Goal: Task Accomplishment & Management: Complete application form

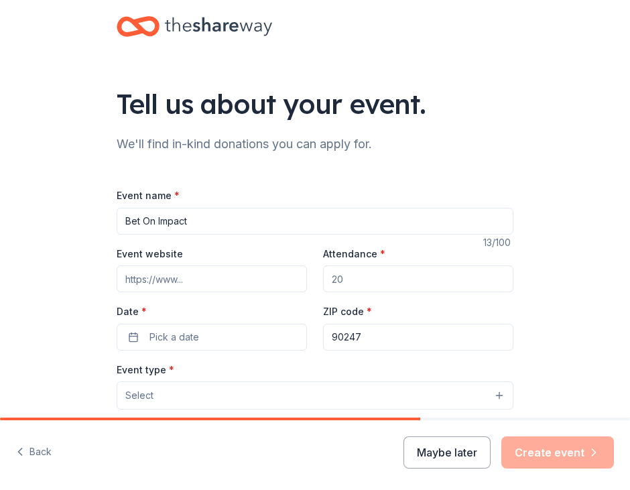
paste input "https://givebutter.com/c/ctl"
type input "https://givebutter.com/c/ctl"
click at [375, 273] on input "Attendance *" at bounding box center [418, 278] width 190 height 27
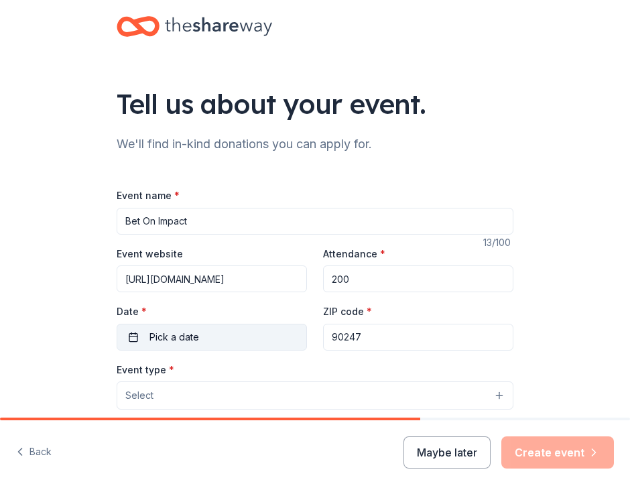
type input "200"
click at [170, 337] on span "Pick a date" at bounding box center [174, 337] width 50 height 16
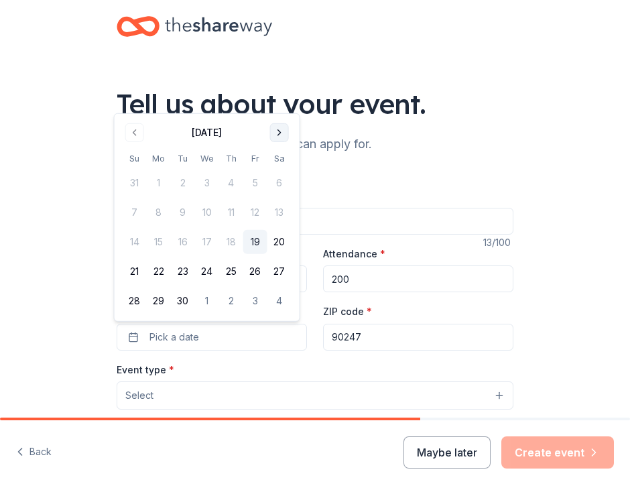
drag, startPoint x: 285, startPoint y: 122, endPoint x: 279, endPoint y: 131, distance: 10.2
click at [279, 131] on div "September 2025" at bounding box center [207, 131] width 169 height 19
click at [279, 131] on button "Go to next month" at bounding box center [279, 132] width 19 height 19
click at [281, 236] on button "18" at bounding box center [279, 242] width 24 height 24
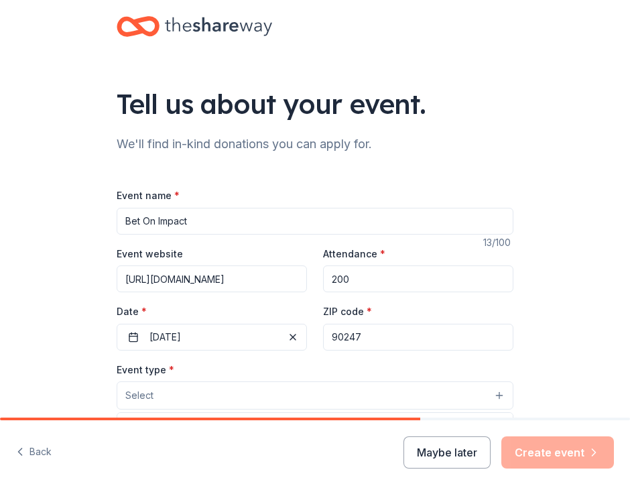
click at [292, 385] on button "Select" at bounding box center [315, 395] width 397 height 28
click at [293, 396] on button "Select" at bounding box center [315, 395] width 397 height 28
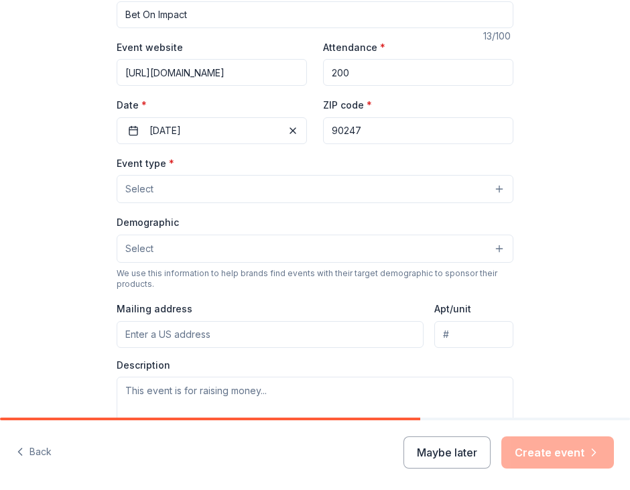
scroll to position [206, 0]
click at [450, 193] on button "Select" at bounding box center [315, 189] width 397 height 28
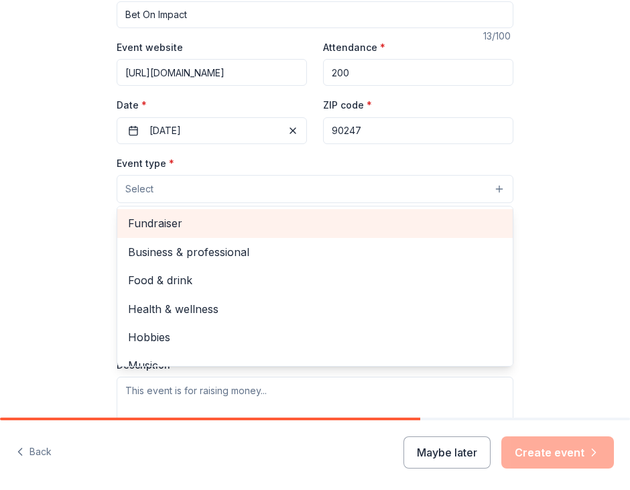
click at [177, 214] on span "Fundraiser" at bounding box center [315, 222] width 374 height 17
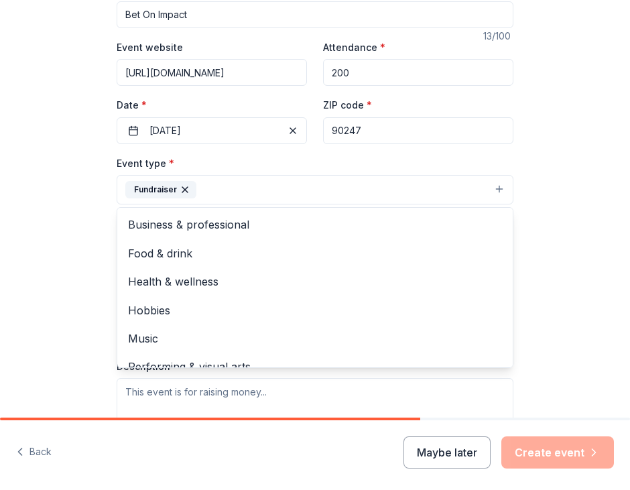
click at [530, 322] on div "Tell us about your event. We'll find in-kind donations you can apply for. Event…" at bounding box center [315, 230] width 630 height 872
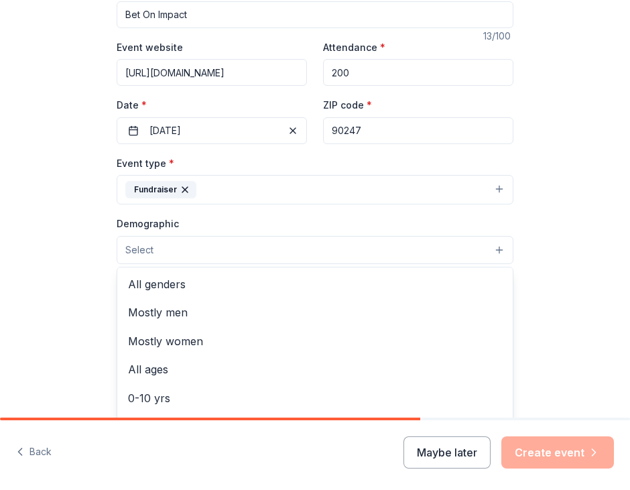
click at [260, 249] on button "Select" at bounding box center [315, 250] width 397 height 28
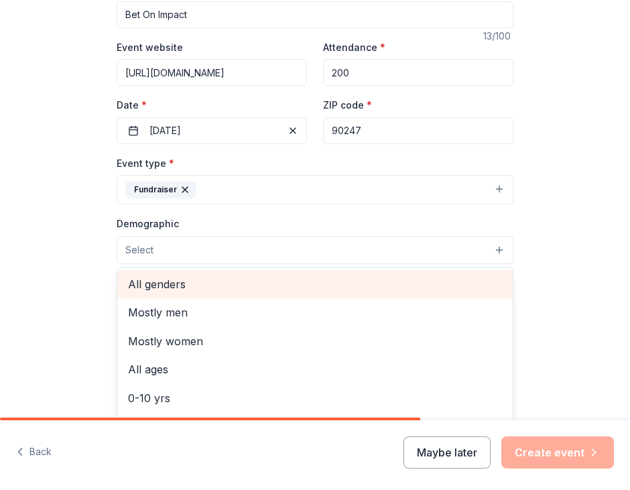
click at [255, 290] on span "All genders" at bounding box center [315, 283] width 374 height 17
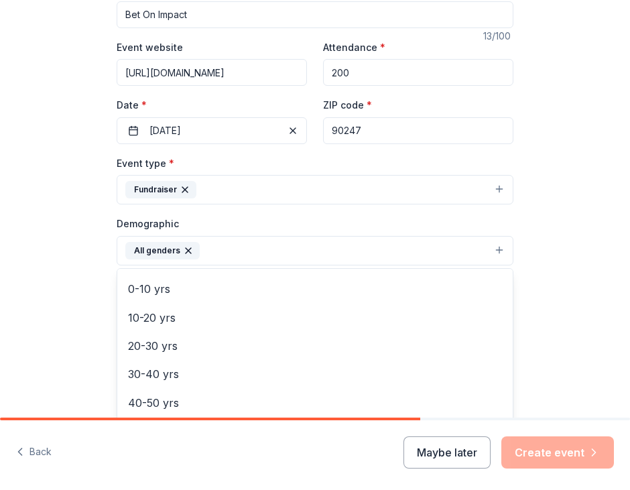
scroll to position [88, 0]
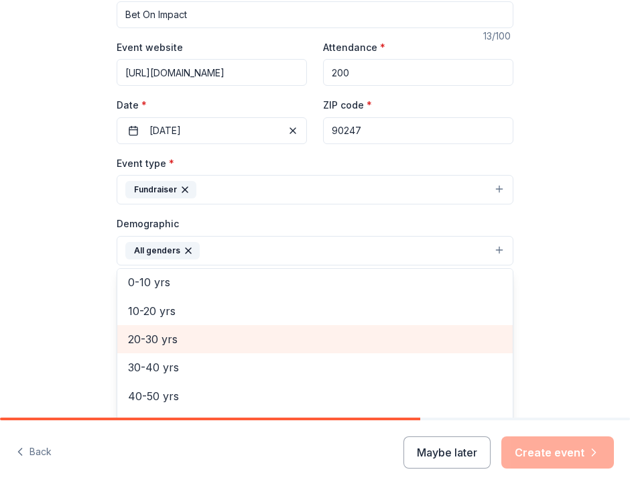
click at [368, 350] on div "20-30 yrs" at bounding box center [314, 339] width 395 height 28
click at [362, 345] on span "30-40 yrs" at bounding box center [315, 338] width 374 height 17
click at [362, 345] on span "40-50 yrs" at bounding box center [315, 338] width 374 height 17
click at [362, 345] on span "50-60 yrs" at bounding box center [315, 338] width 374 height 17
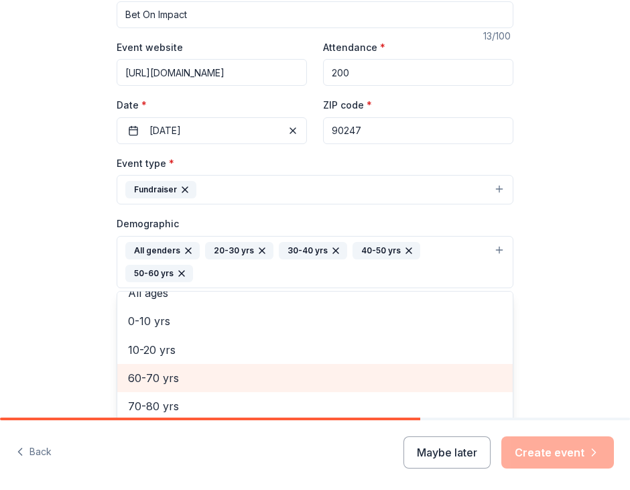
click at [362, 369] on span "60-70 yrs" at bounding box center [315, 377] width 374 height 17
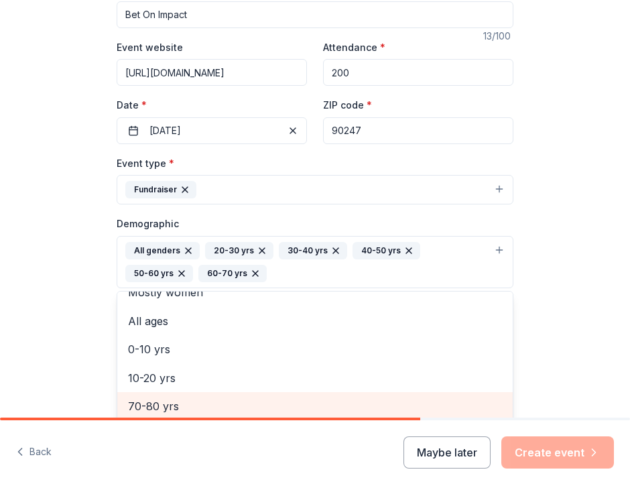
scroll to position [208, 0]
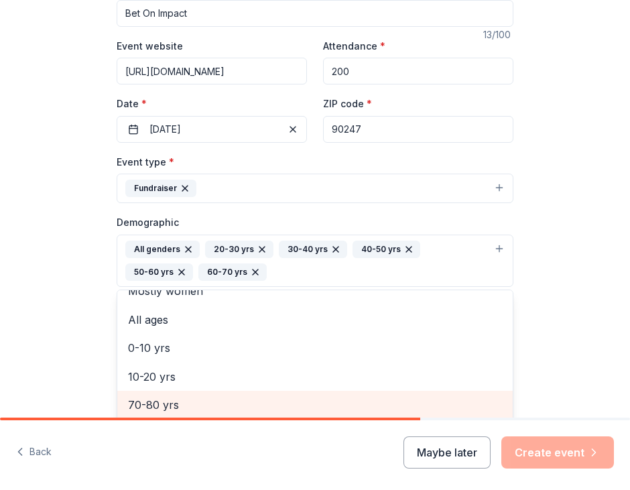
click at [359, 409] on span "70-80 yrs" at bounding box center [315, 404] width 374 height 17
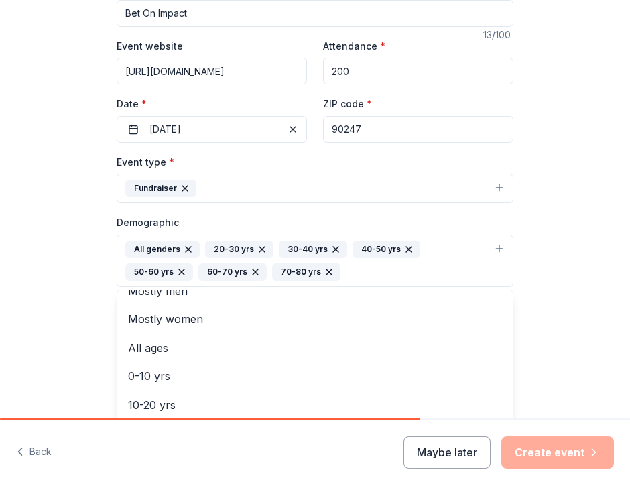
click at [573, 353] on div "Tell us about your event. We'll find in-kind donations you can apply for. Event…" at bounding box center [315, 240] width 630 height 896
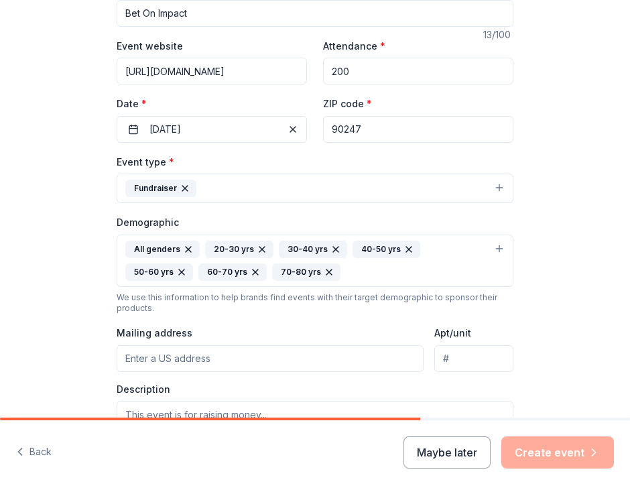
click at [317, 348] on input "Mailing address" at bounding box center [270, 358] width 307 height 27
click at [399, 388] on div "Description" at bounding box center [315, 422] width 397 height 79
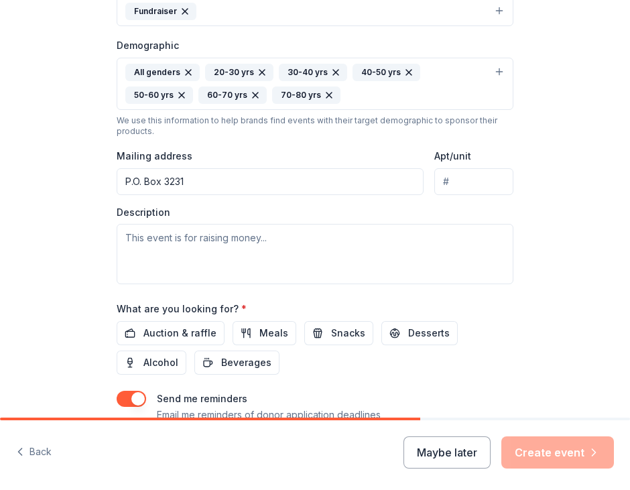
scroll to position [387, 0]
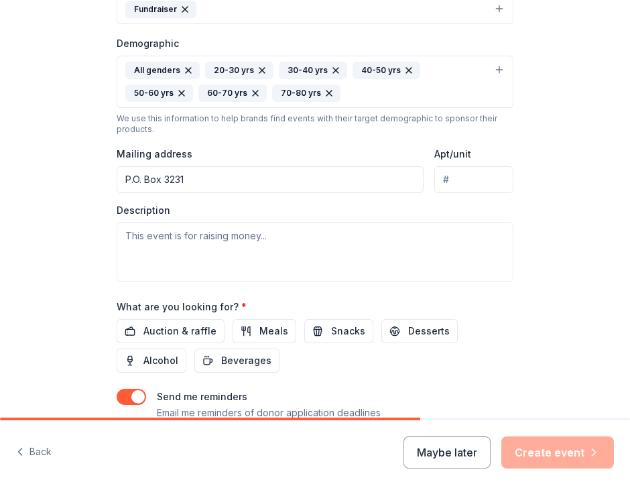
click at [222, 186] on input "P.O. Box 3231" at bounding box center [270, 179] width 307 height 27
type input "P.O. Box 3231, Gardena, CA 90247"
click at [83, 190] on div "Tell us about your event. We'll find in-kind donations you can apply for. Event…" at bounding box center [315, 61] width 630 height 896
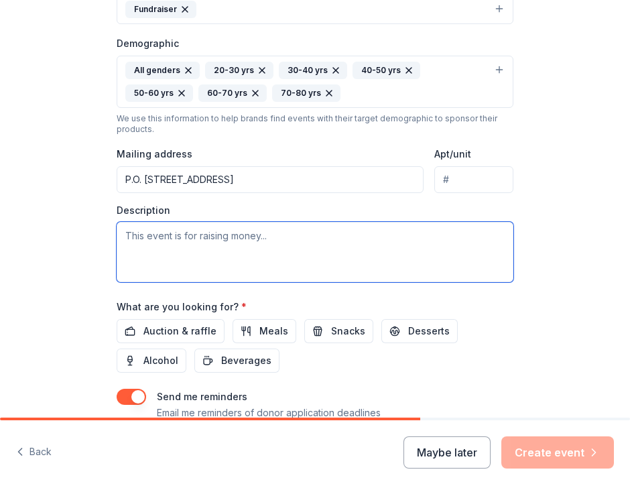
click at [145, 249] on textarea at bounding box center [315, 252] width 397 height 60
click at [191, 259] on textarea at bounding box center [315, 252] width 397 height 60
paste textarea "Bet on Impact is a casino-themed fundraising event celebrating Connected to Lea…"
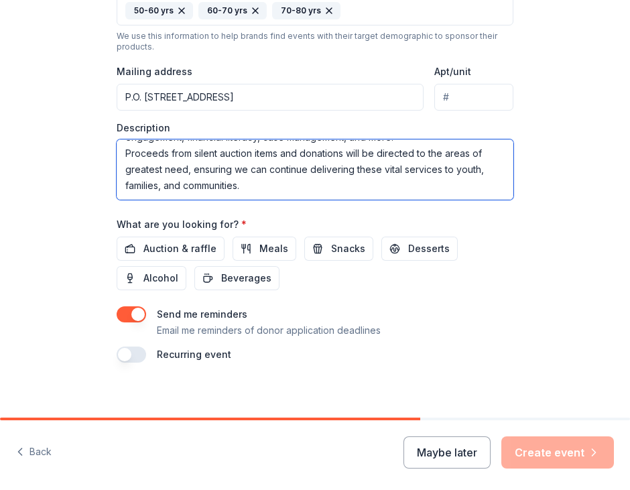
scroll to position [477, 0]
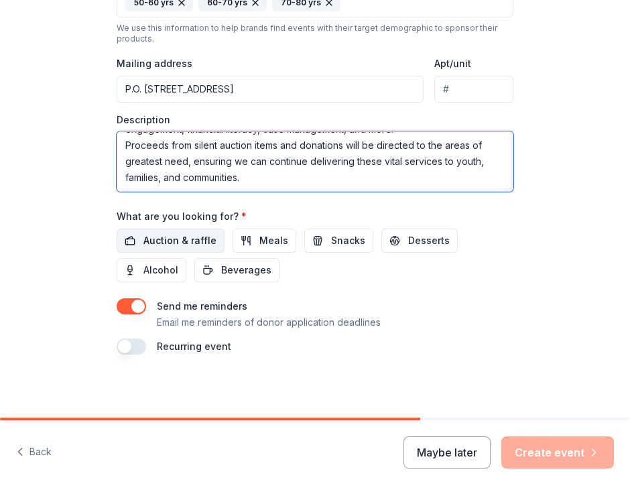
type textarea "Bet on Impact is a casino-themed fundraising event celebrating Connected to Lea…"
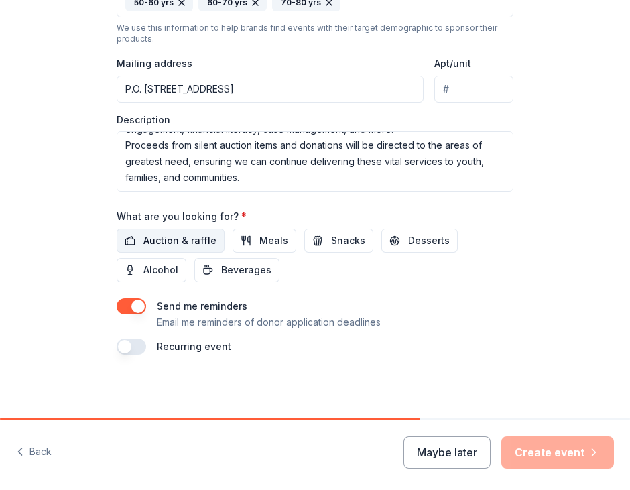
click at [163, 249] on button "Auction & raffle" at bounding box center [171, 240] width 108 height 24
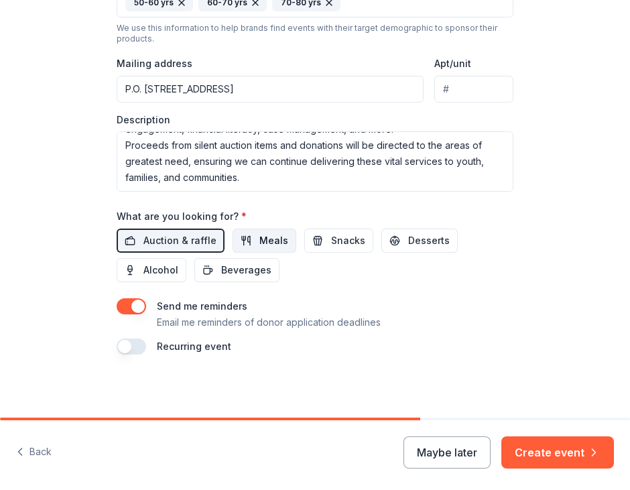
click at [266, 245] on span "Meals" at bounding box center [273, 240] width 29 height 16
click at [308, 243] on button "Snacks" at bounding box center [338, 240] width 69 height 24
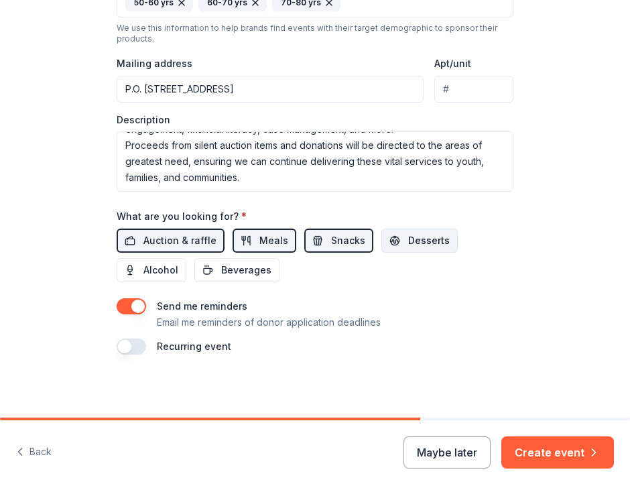
click at [393, 241] on button "Desserts" at bounding box center [419, 240] width 76 height 24
click at [161, 269] on span "Alcohol" at bounding box center [160, 270] width 35 height 16
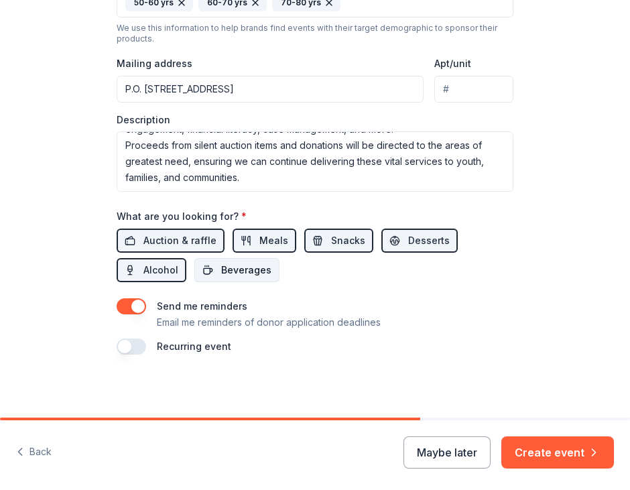
click at [228, 271] on span "Beverages" at bounding box center [246, 270] width 50 height 16
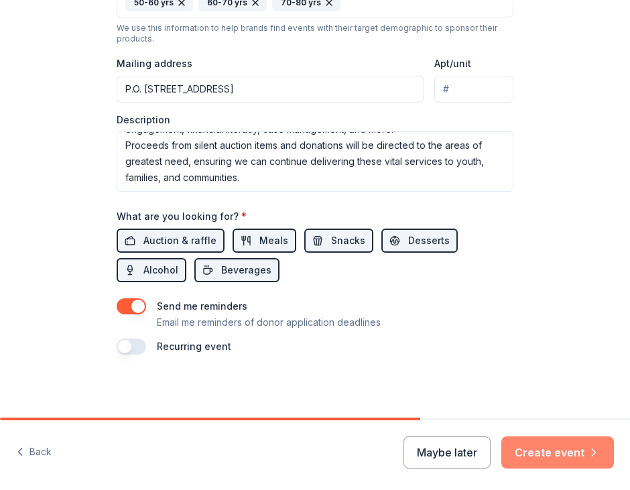
click at [573, 446] on button "Create event" at bounding box center [557, 452] width 113 height 32
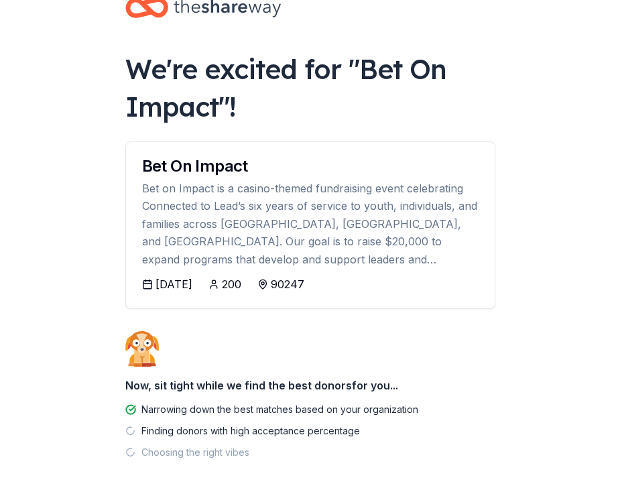
scroll to position [94, 0]
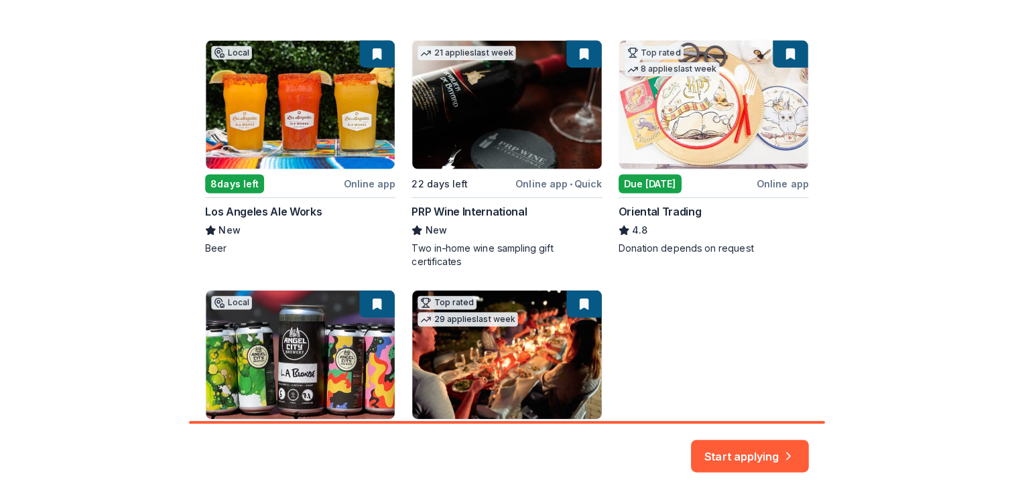
scroll to position [211, 0]
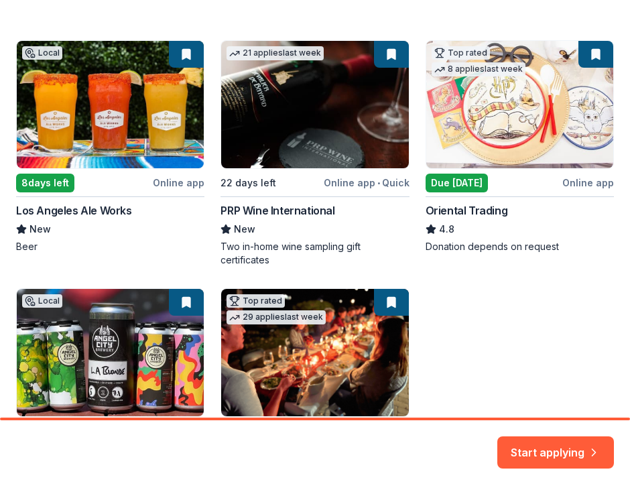
click at [496, 117] on div "Local 8 days left Online app Los Angeles Ale Works New Beer 21 applies last wee…" at bounding box center [315, 270] width 598 height 461
click at [448, 214] on div "Local 8 days left Online app Los Angeles Ale Works New Beer 21 applies last wee…" at bounding box center [315, 270] width 598 height 461
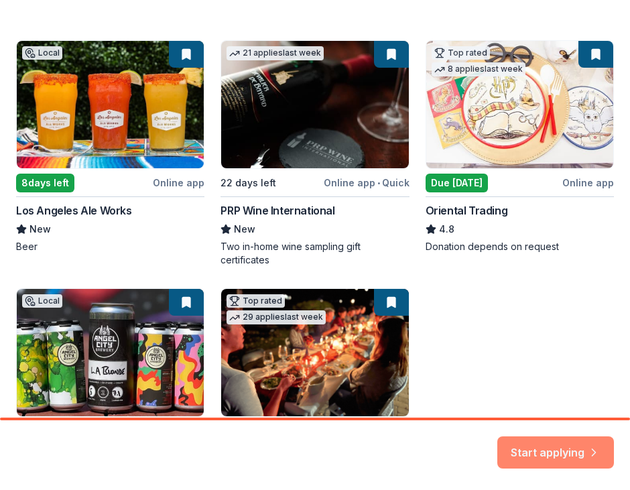
click at [594, 442] on icon "button" at bounding box center [593, 443] width 13 height 13
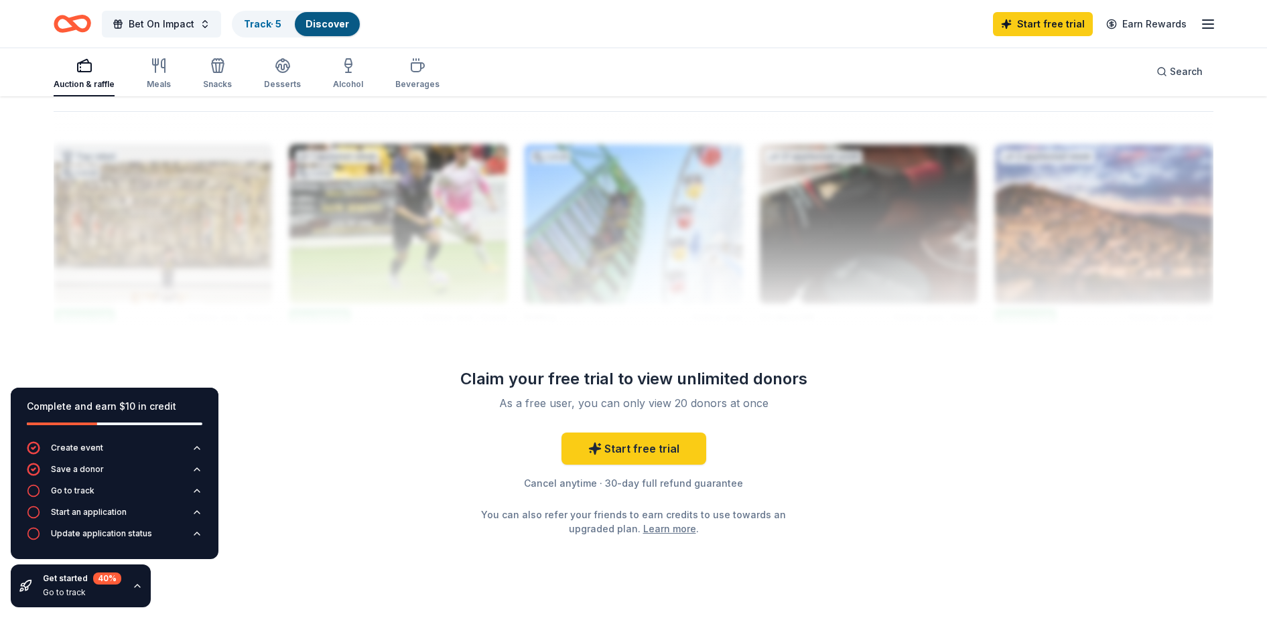
scroll to position [1300, 0]
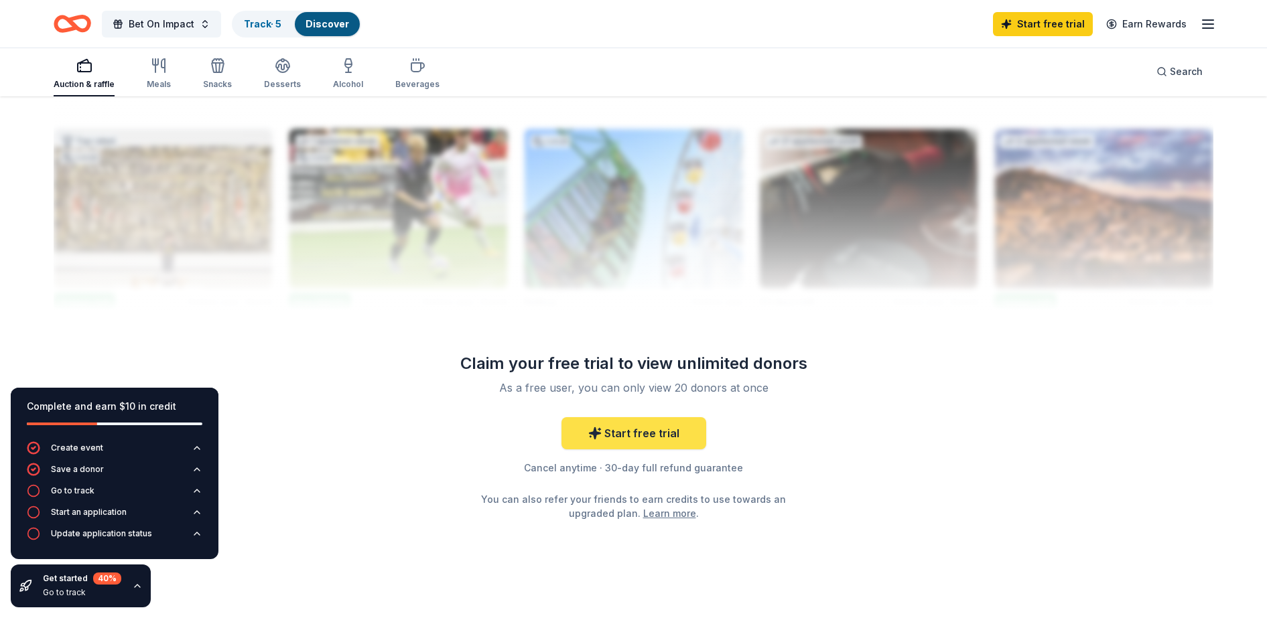
click at [619, 425] on link "Start free trial" at bounding box center [633, 433] width 145 height 32
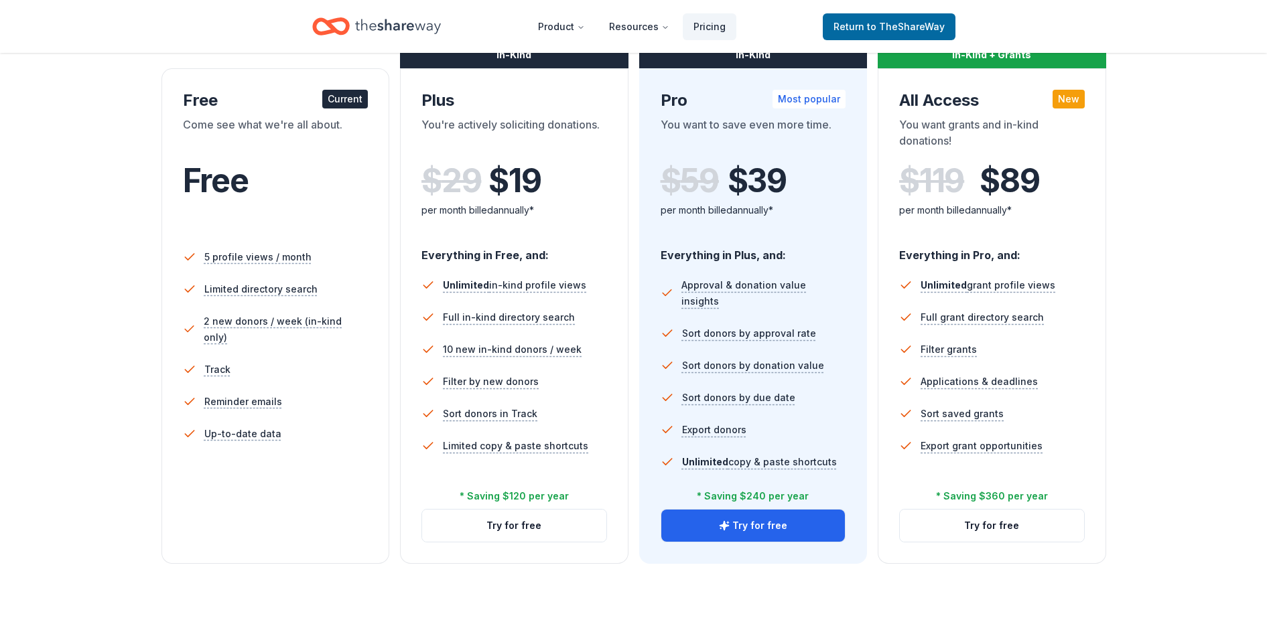
scroll to position [186, 0]
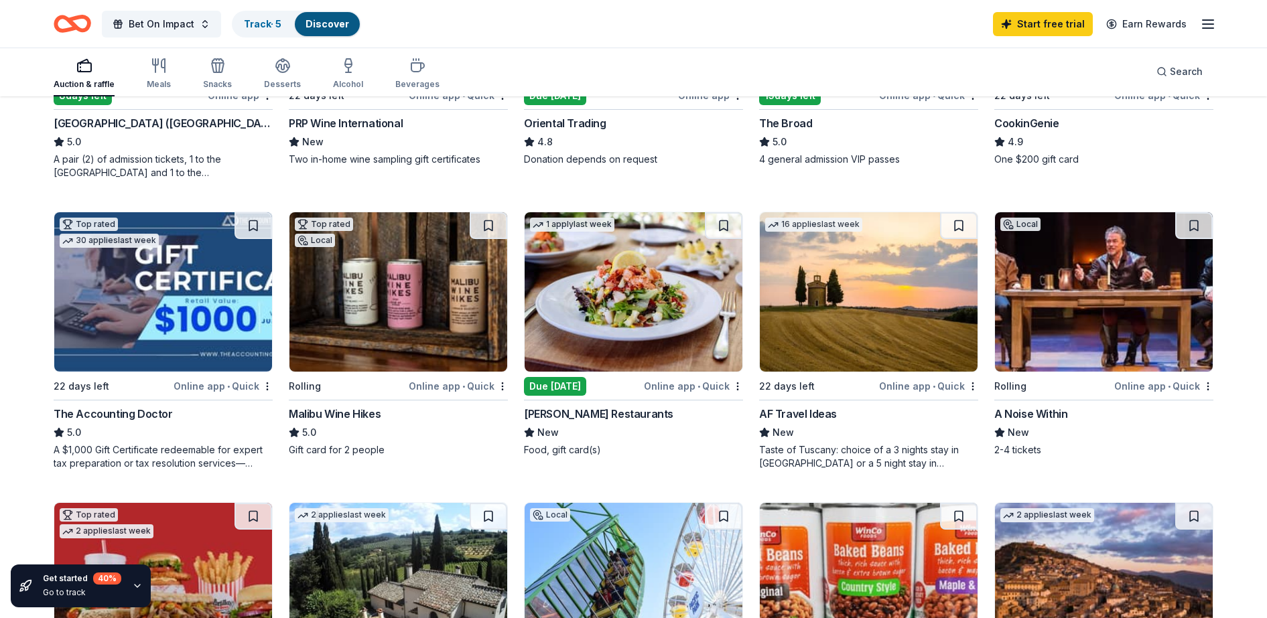
scroll to position [328, 0]
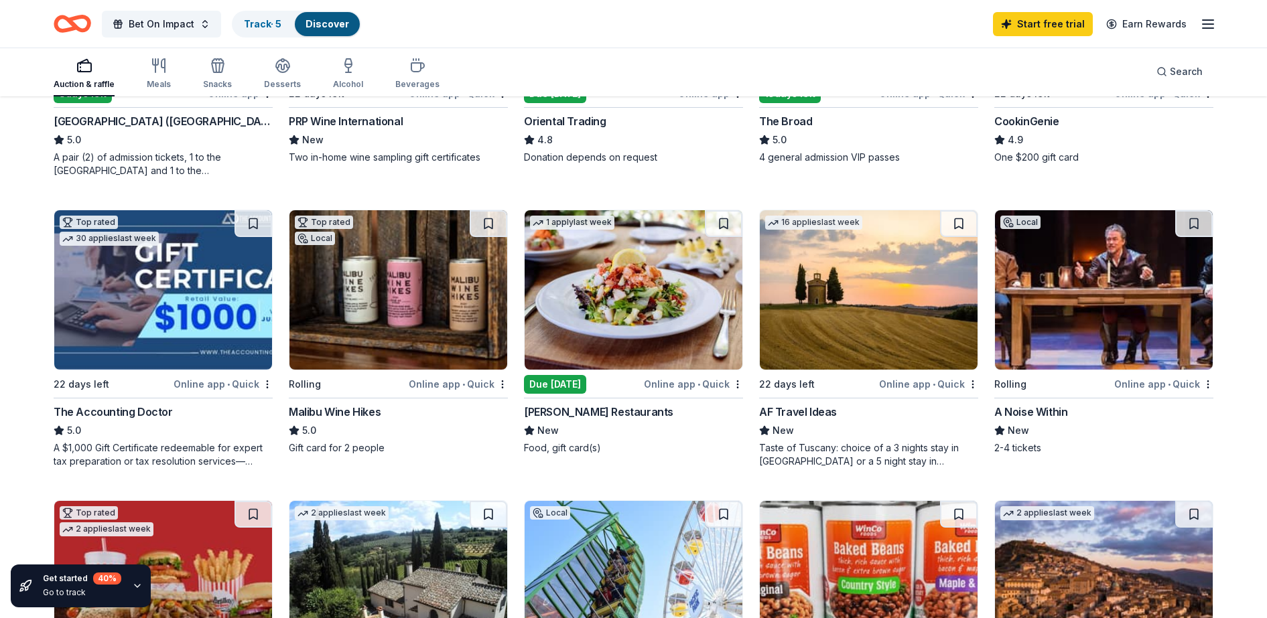
click at [619, 330] on img at bounding box center [869, 289] width 218 height 159
click at [275, 18] on link "Track · 6" at bounding box center [263, 23] width 38 height 11
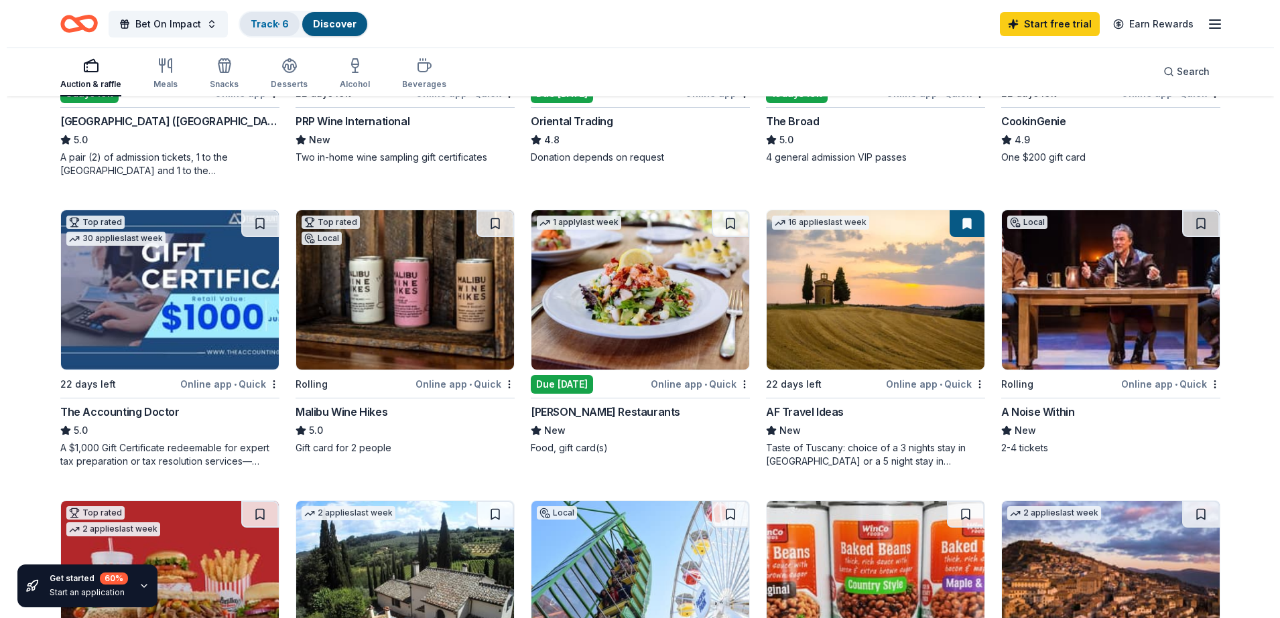
scroll to position [1, 0]
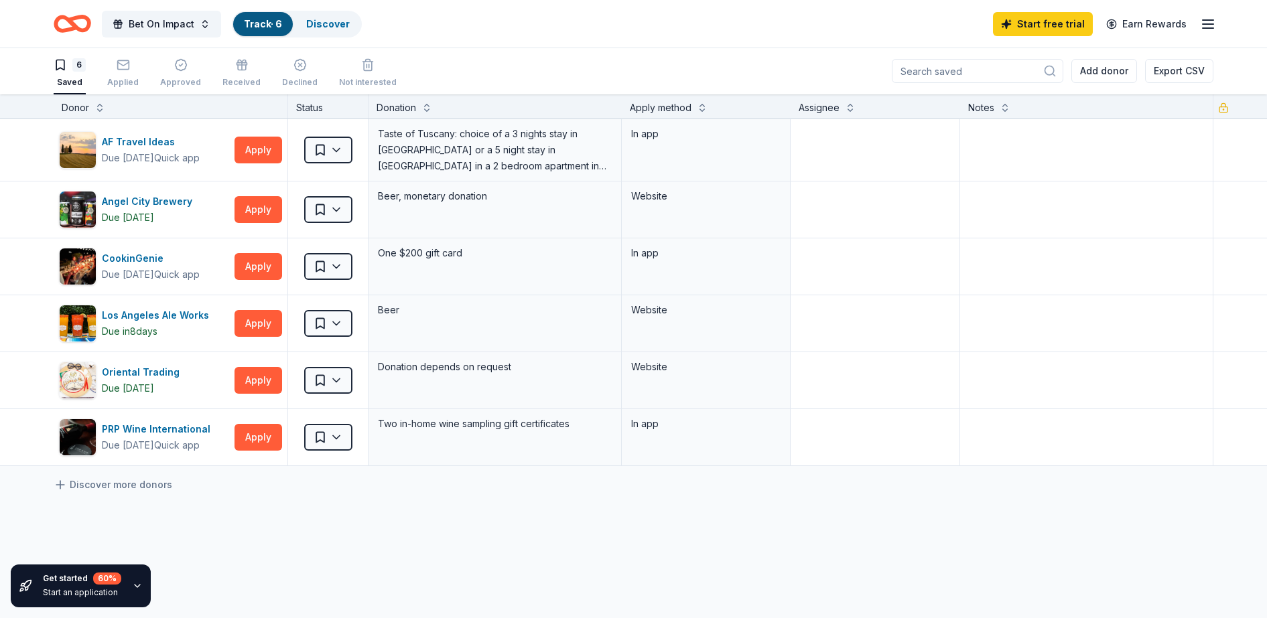
click at [110, 489] on div "Start an application" at bounding box center [82, 593] width 78 height 11
click at [134, 489] on icon "button" at bounding box center [137, 586] width 11 height 11
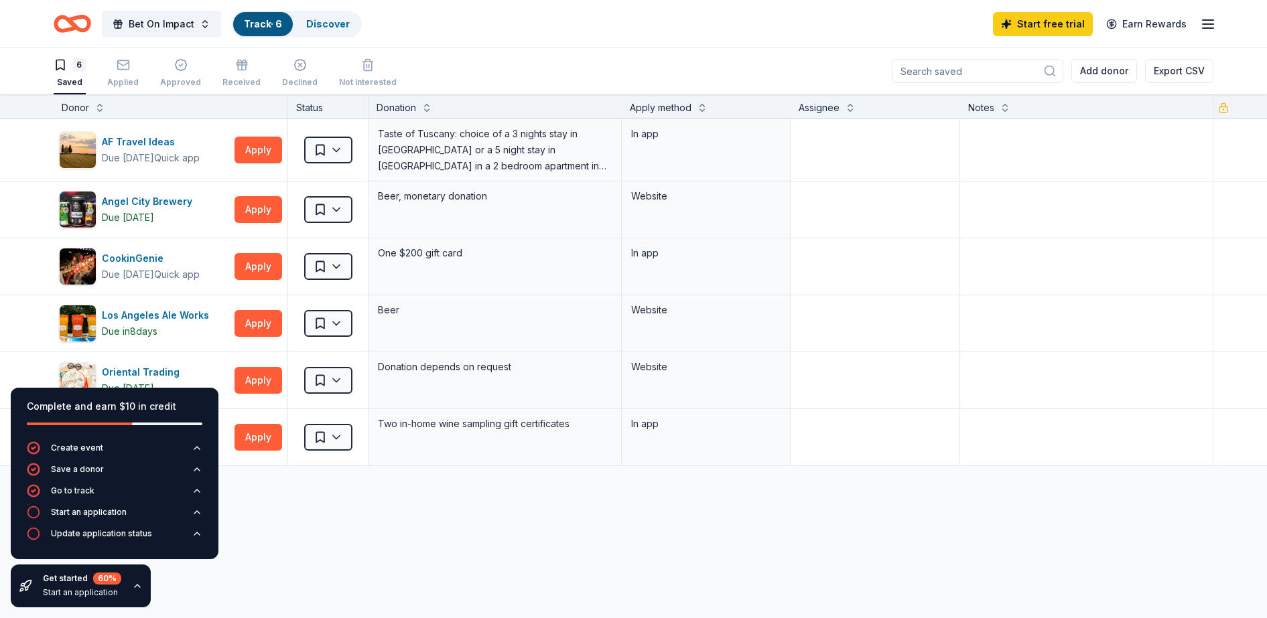
click at [135, 489] on icon "button" at bounding box center [137, 586] width 5 height 3
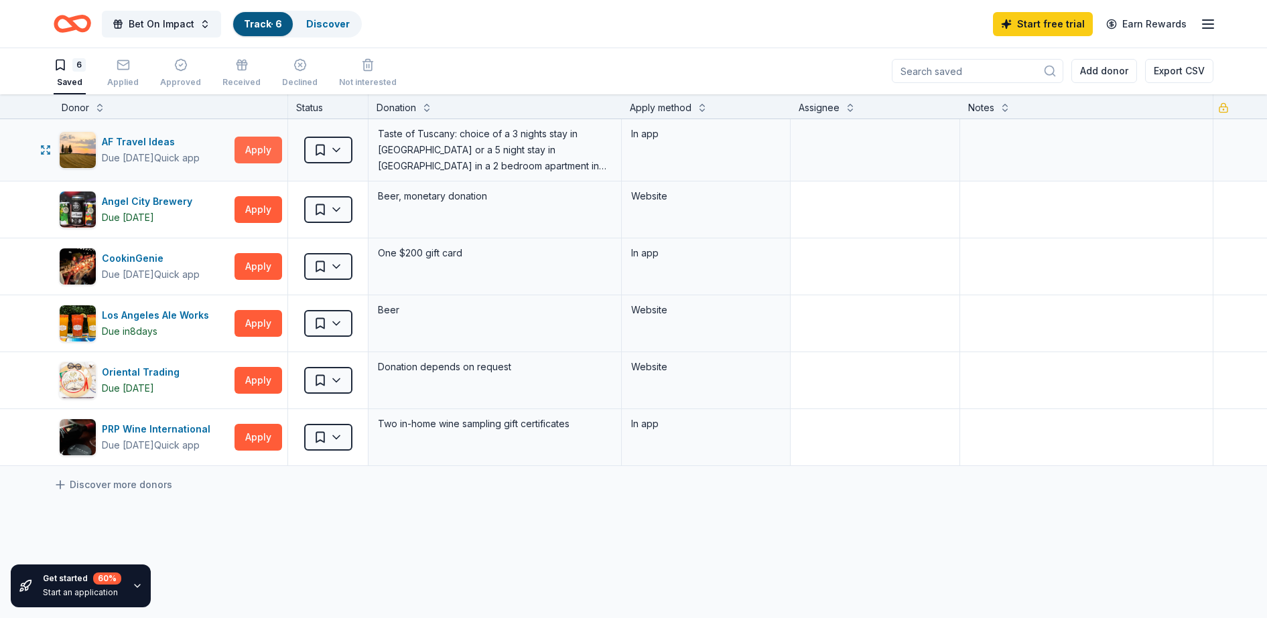
click at [264, 150] on button "Apply" at bounding box center [258, 150] width 48 height 27
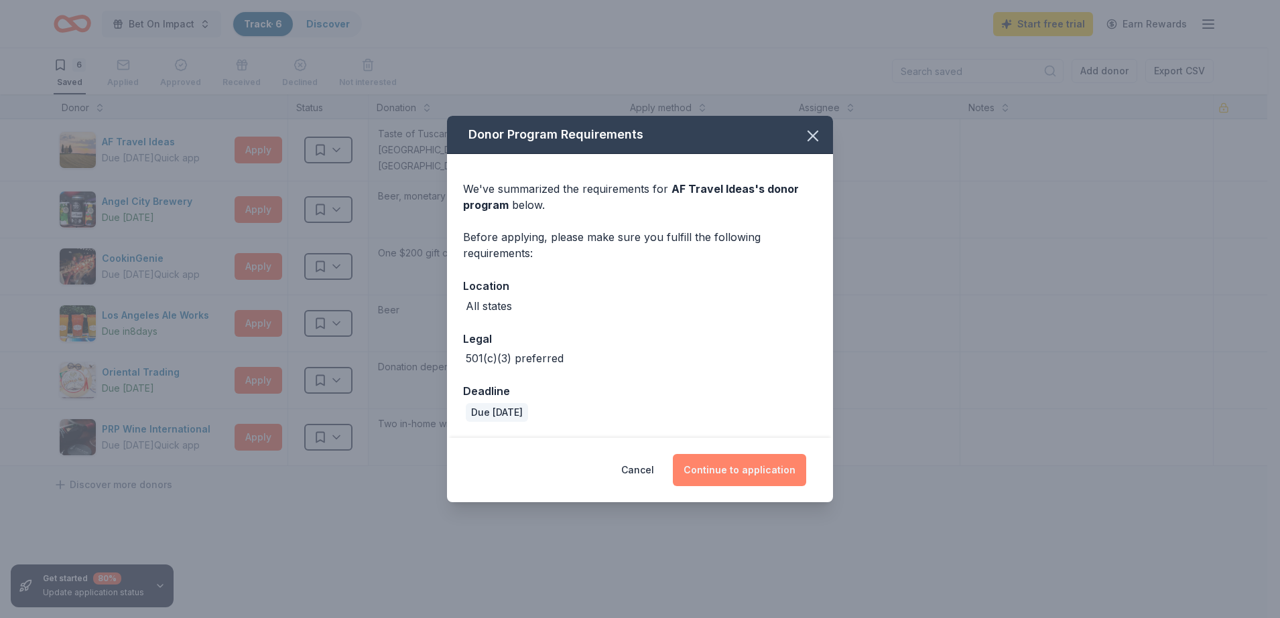
click at [619, 468] on button "Continue to application" at bounding box center [739, 470] width 133 height 32
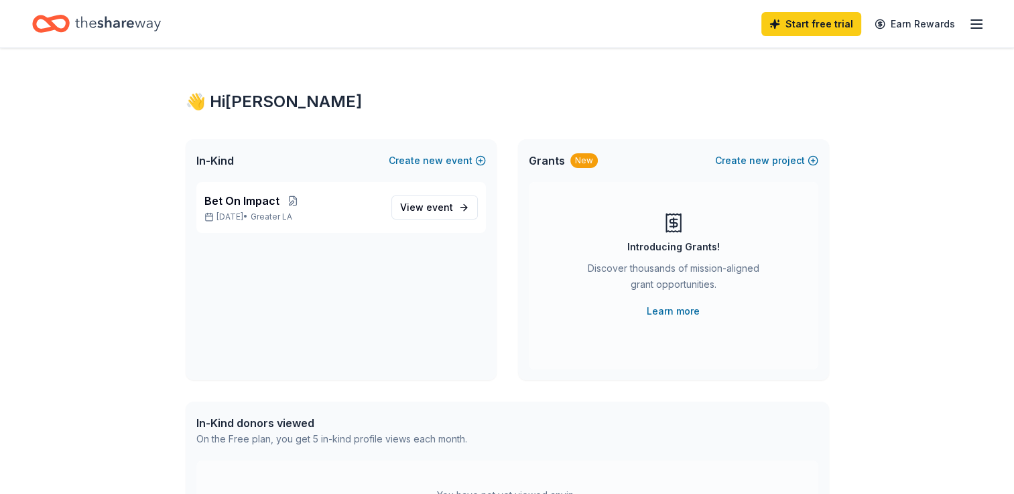
click at [970, 24] on icon "button" at bounding box center [976, 24] width 16 height 16
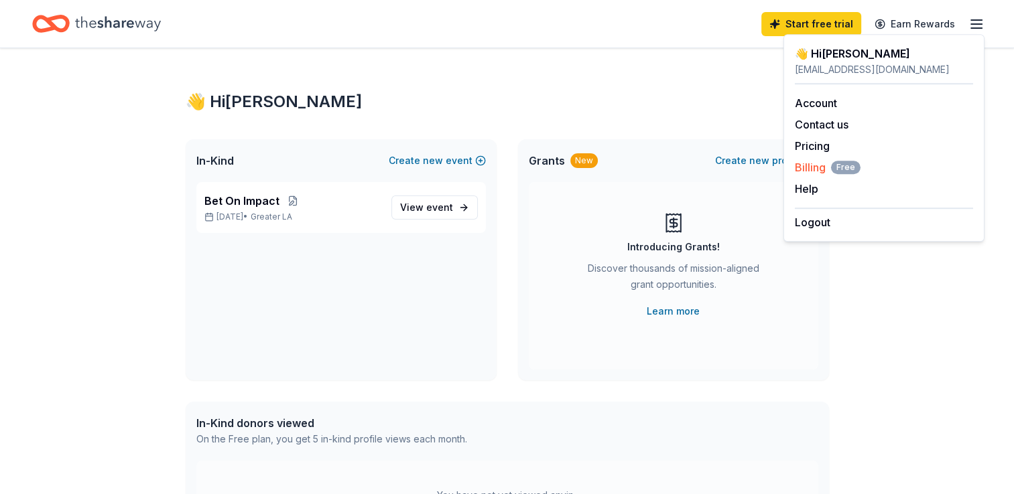
drag, startPoint x: 807, startPoint y: 167, endPoint x: 801, endPoint y: 161, distance: 8.6
click at [801, 161] on span "Billing Free" at bounding box center [828, 167] width 66 height 16
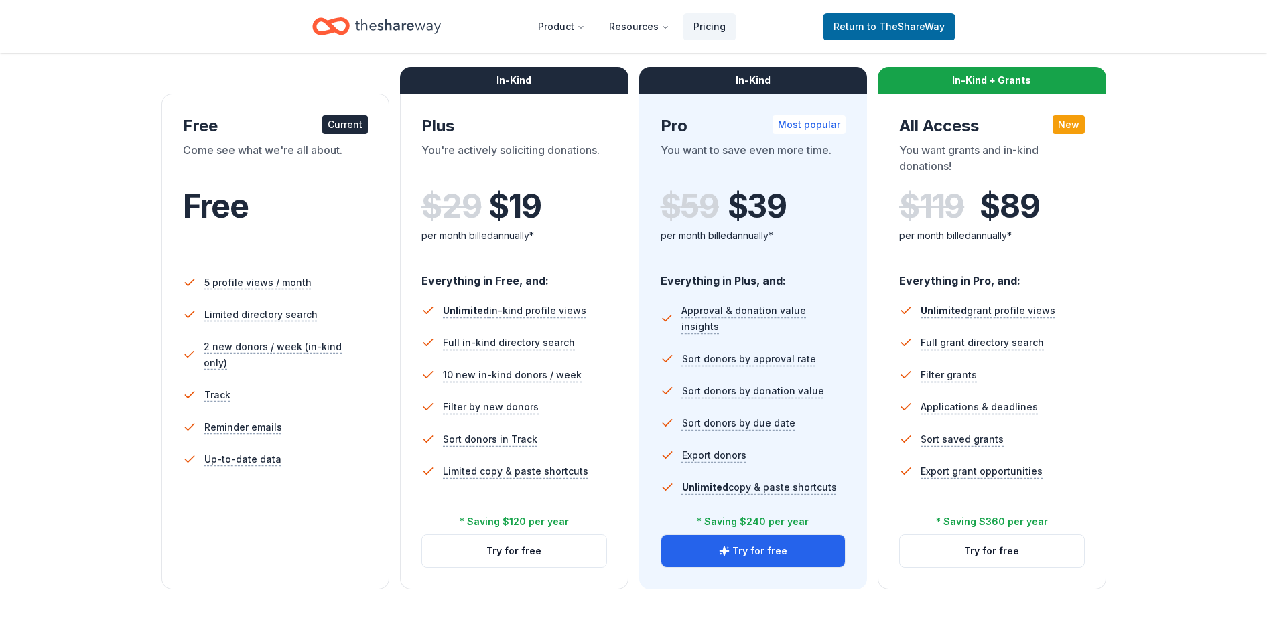
scroll to position [201, 0]
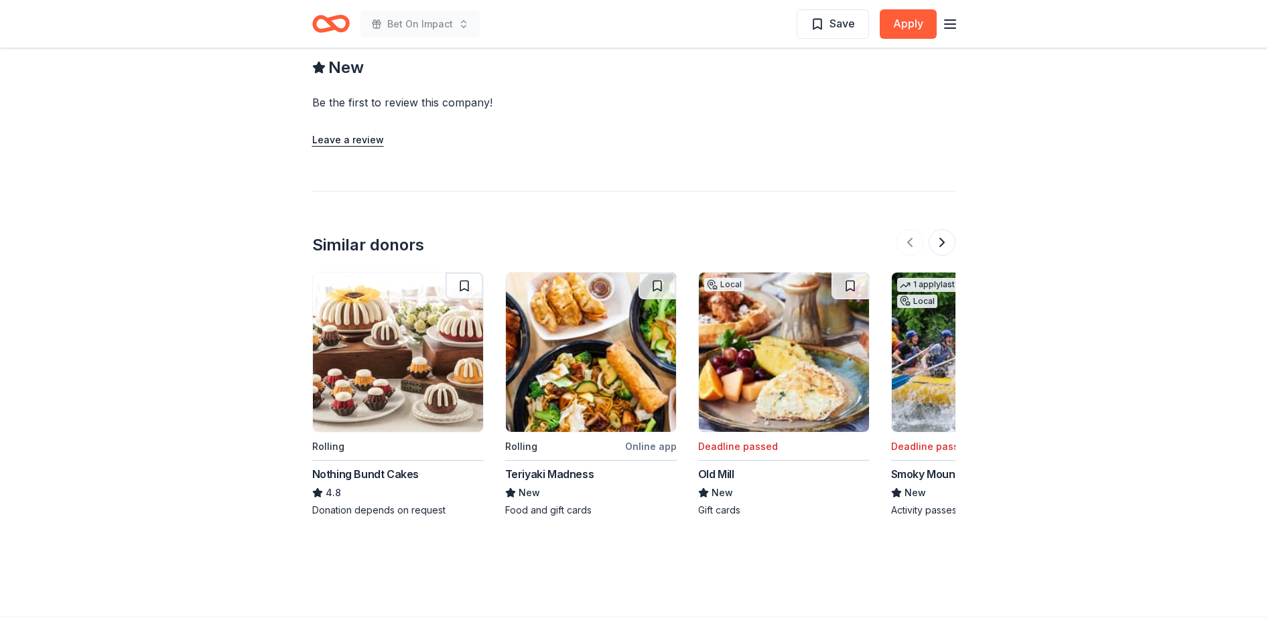
scroll to position [1405, 0]
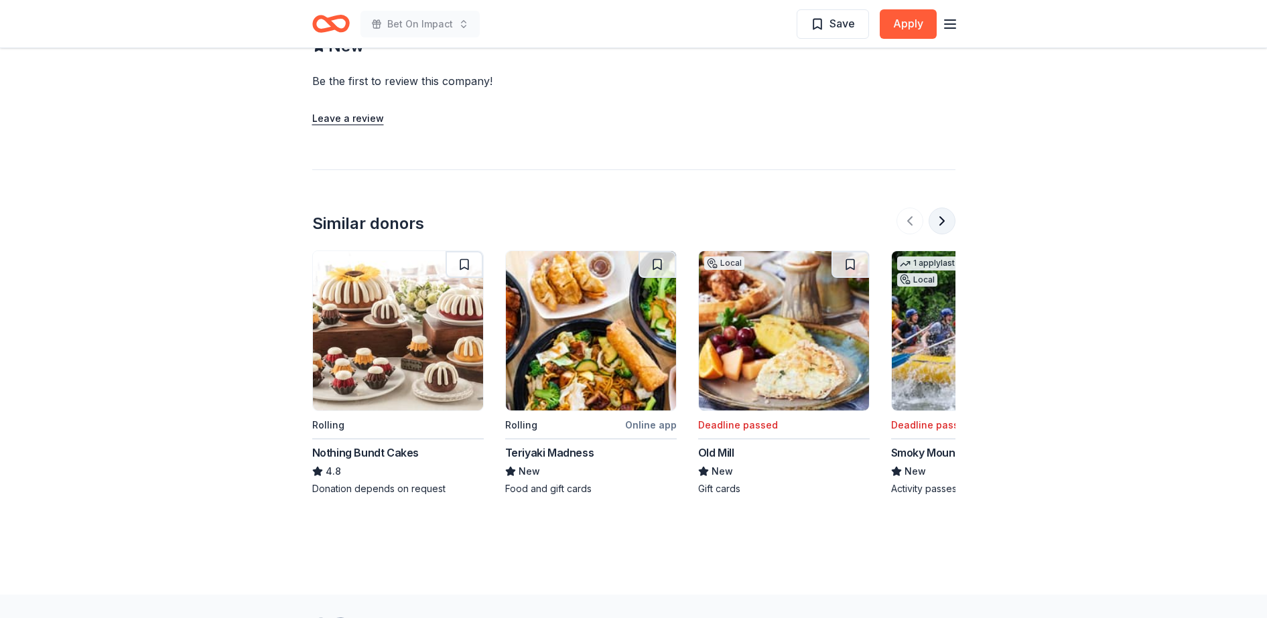
click at [941, 208] on button at bounding box center [942, 221] width 27 height 27
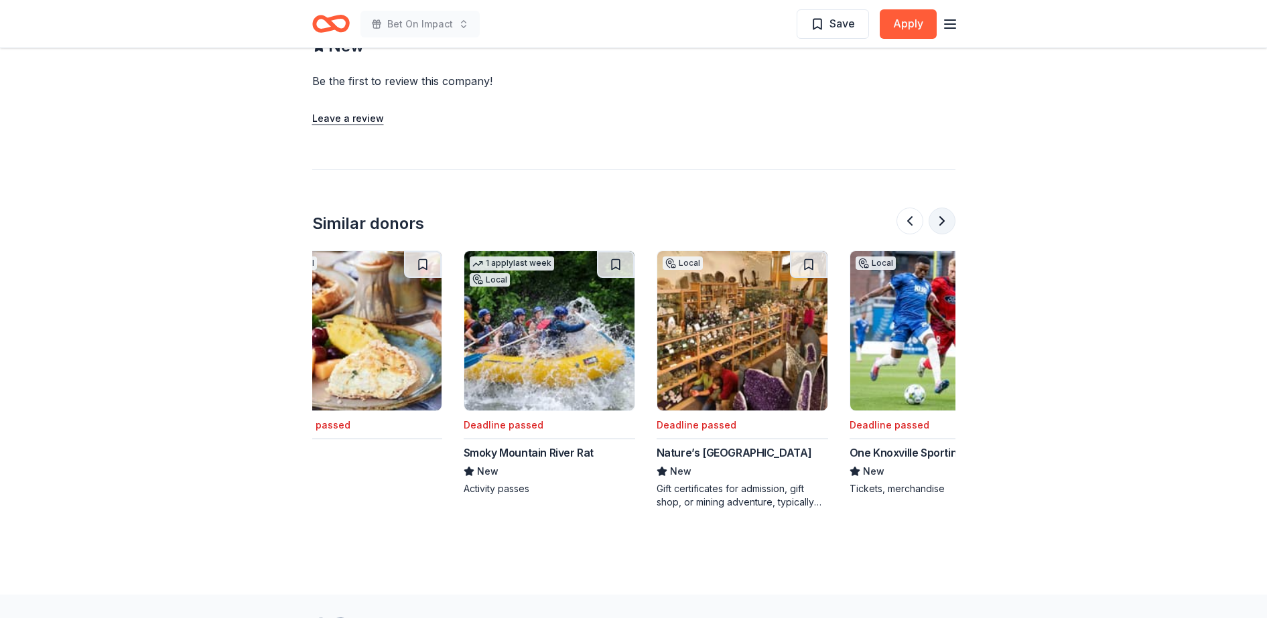
scroll to position [0, 579]
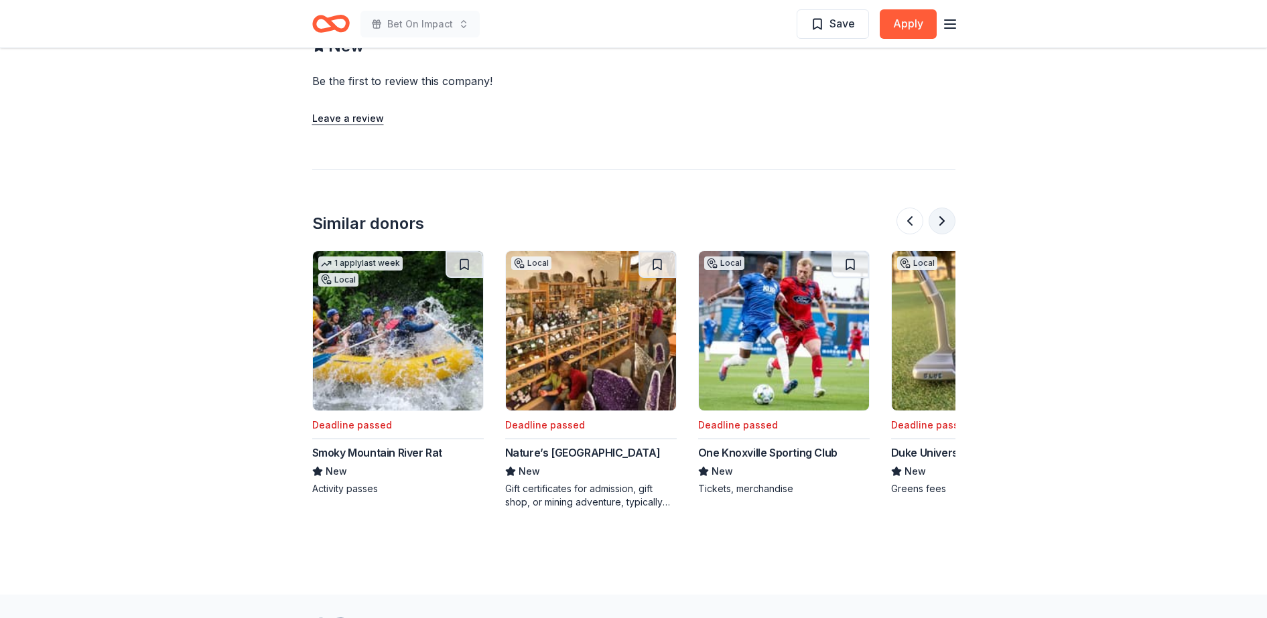
click at [941, 208] on button at bounding box center [942, 221] width 27 height 27
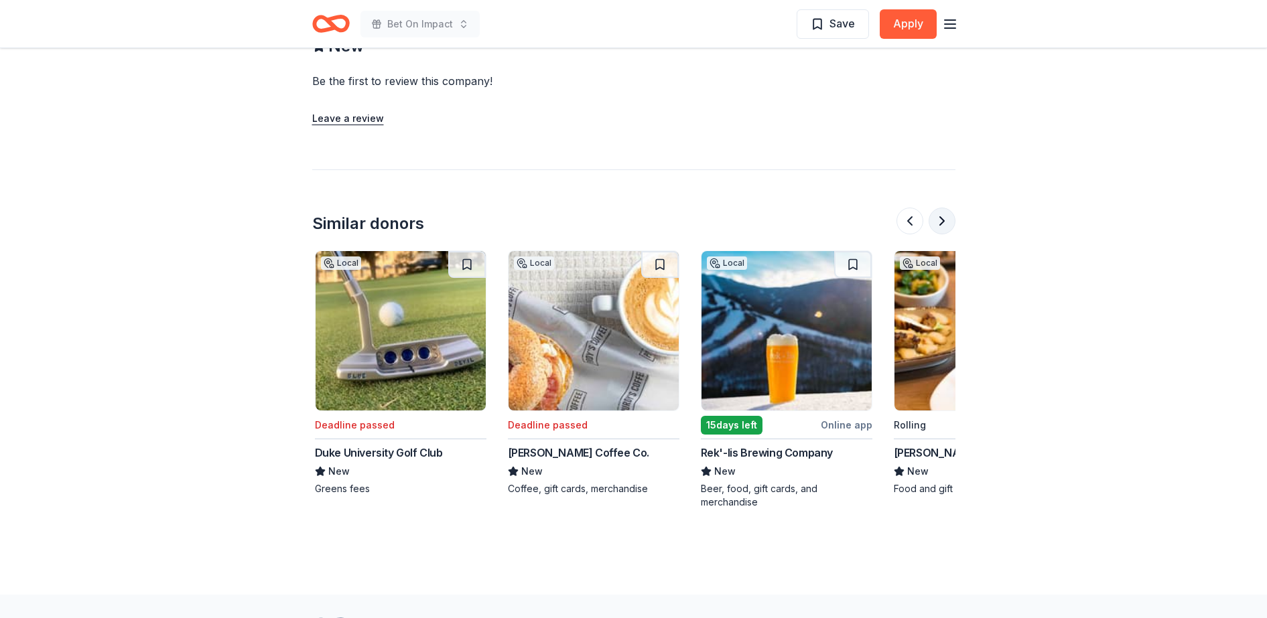
scroll to position [0, 1158]
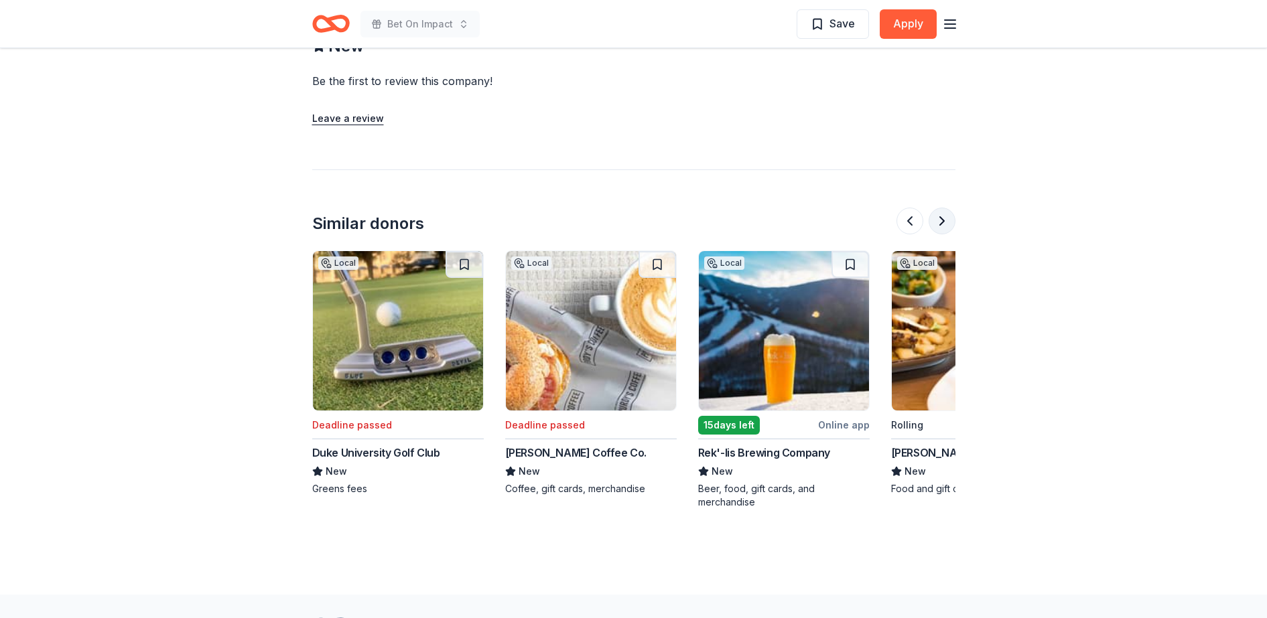
click at [941, 208] on button at bounding box center [942, 221] width 27 height 27
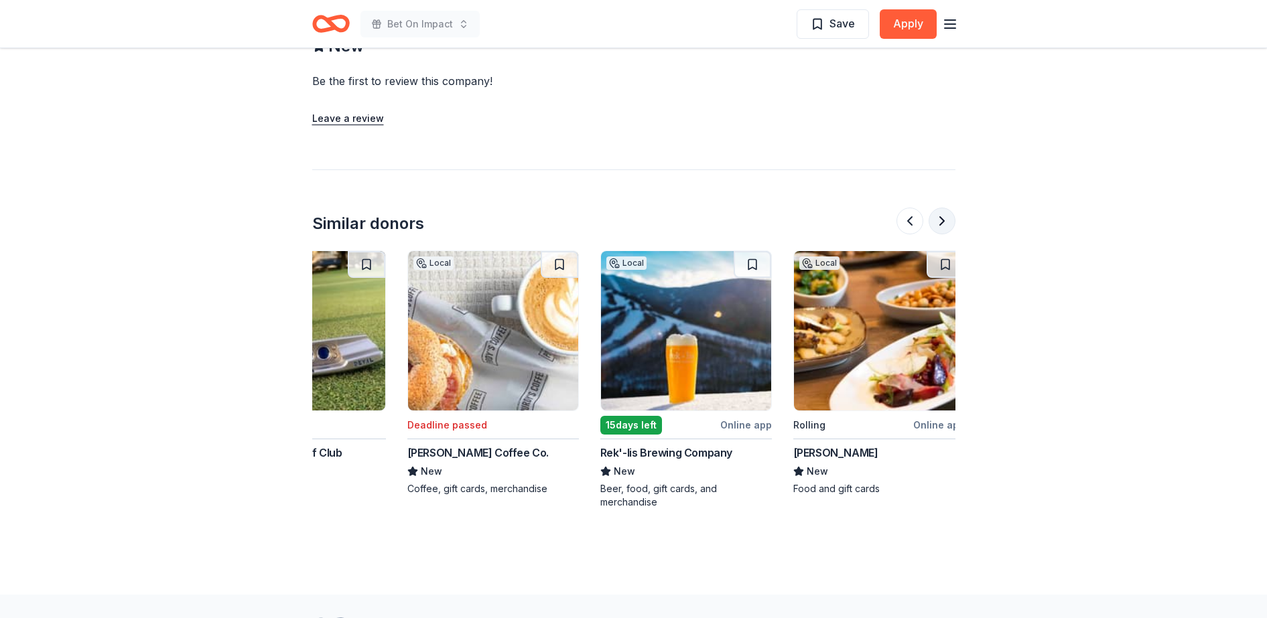
scroll to position [0, 1265]
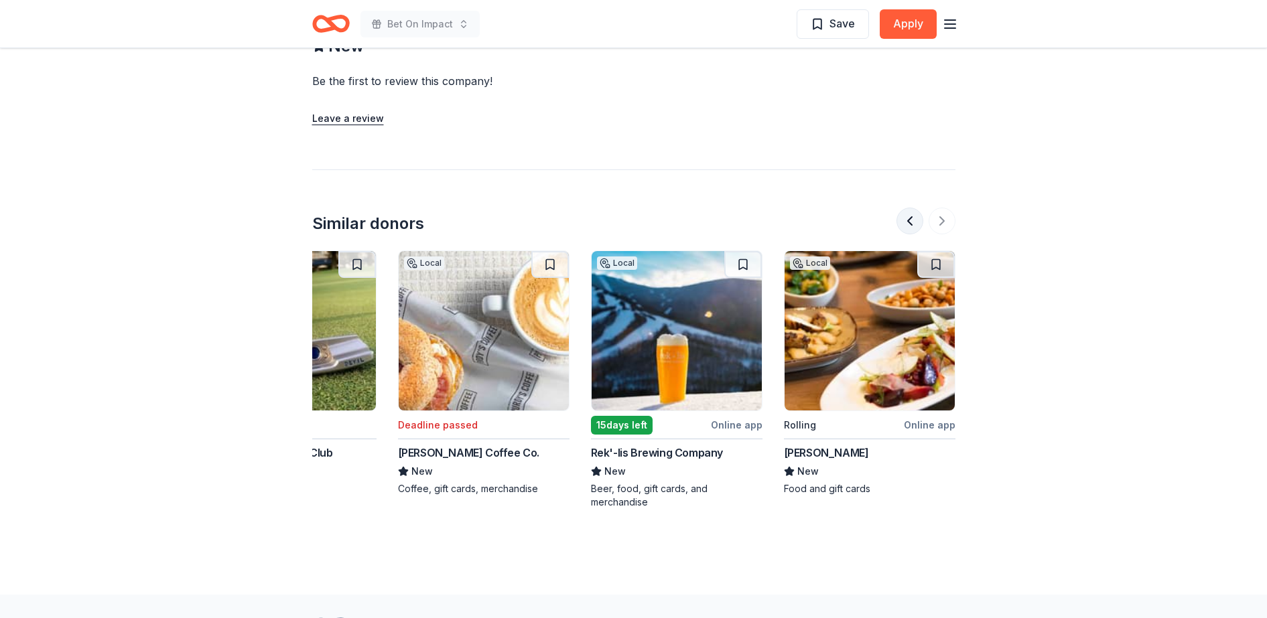
click at [910, 208] on button at bounding box center [909, 221] width 27 height 27
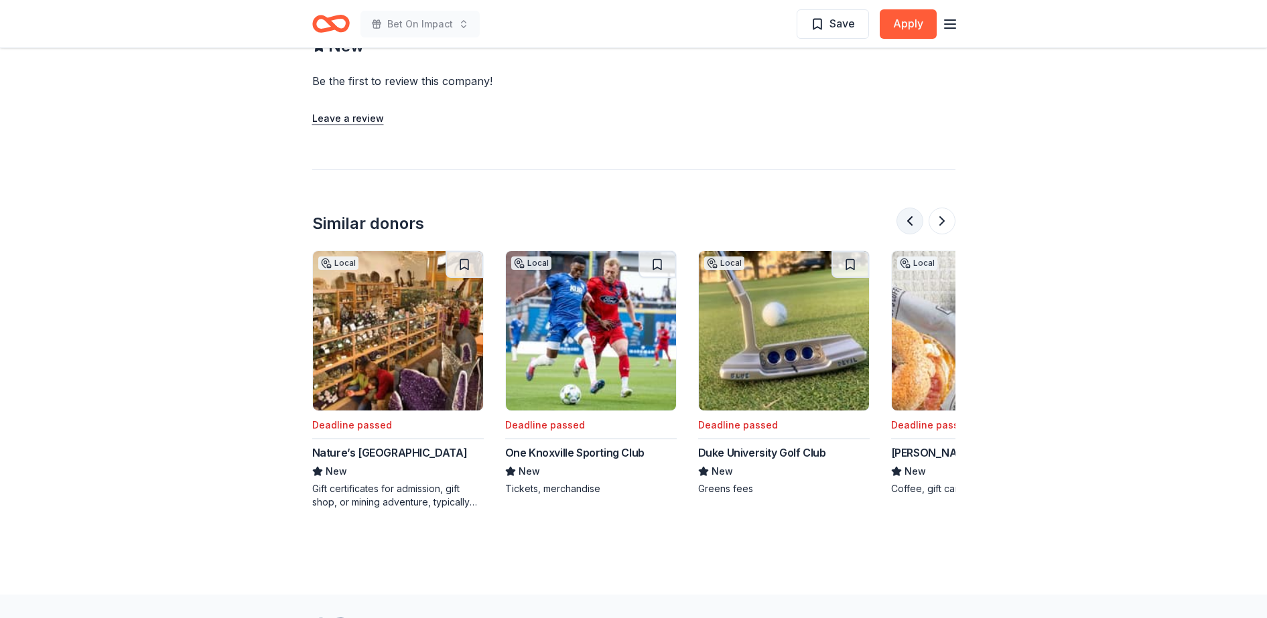
click at [910, 208] on button at bounding box center [909, 221] width 27 height 27
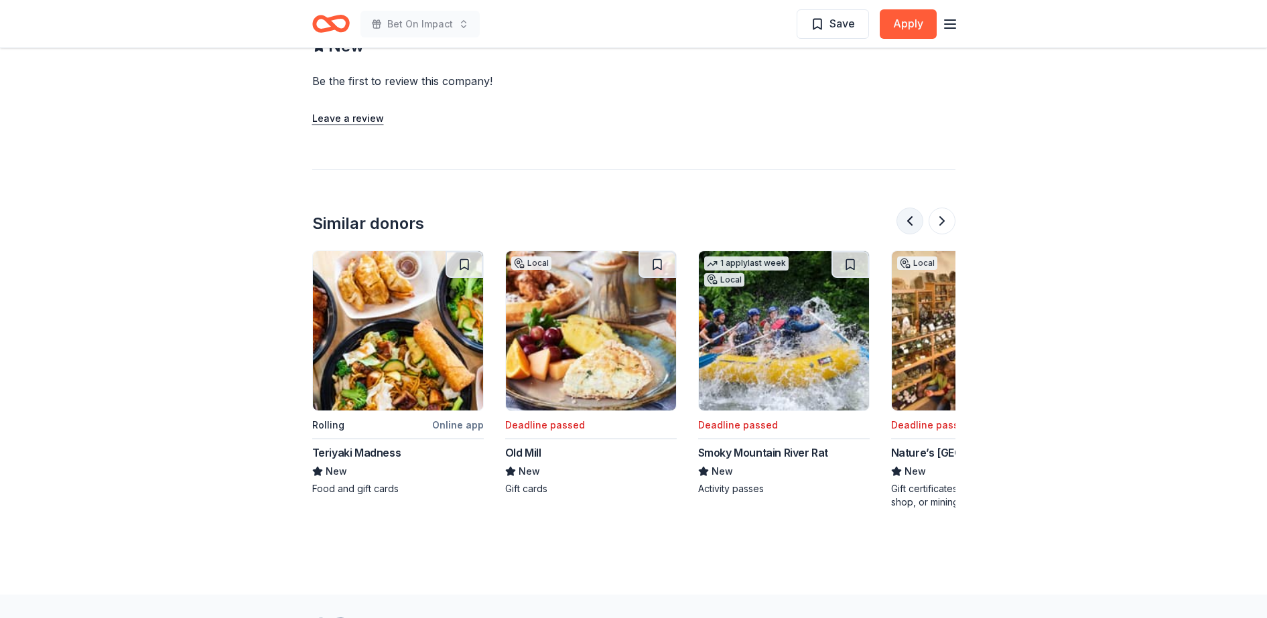
click at [910, 208] on button at bounding box center [909, 221] width 27 height 27
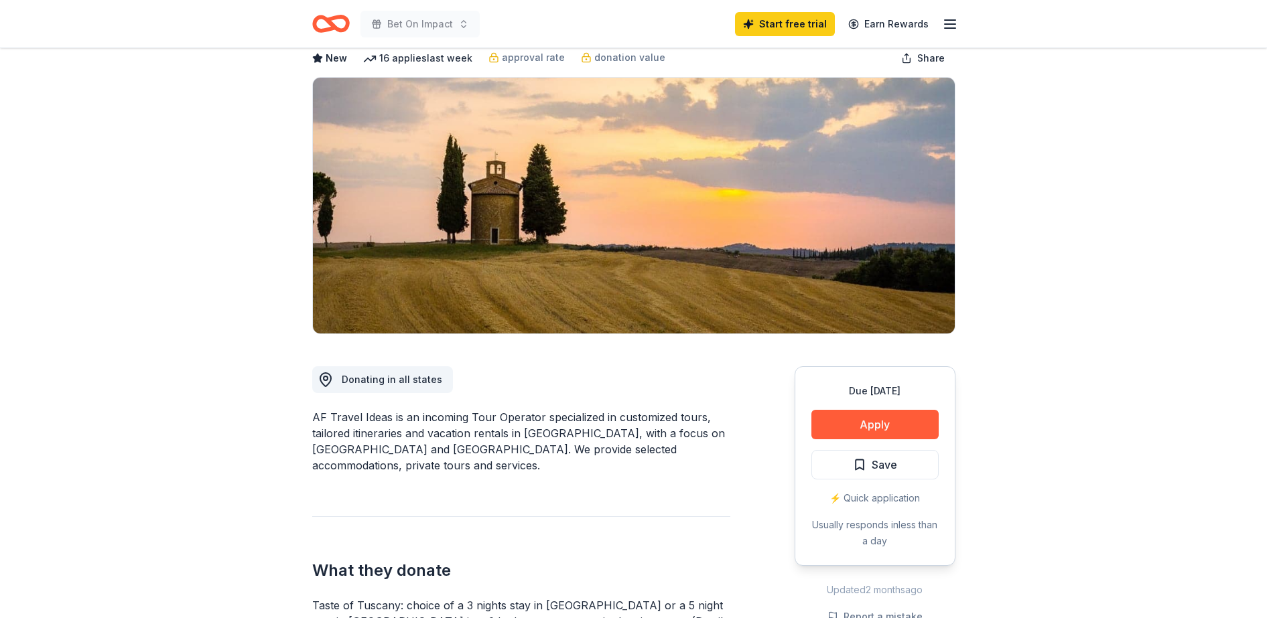
scroll to position [366, 0]
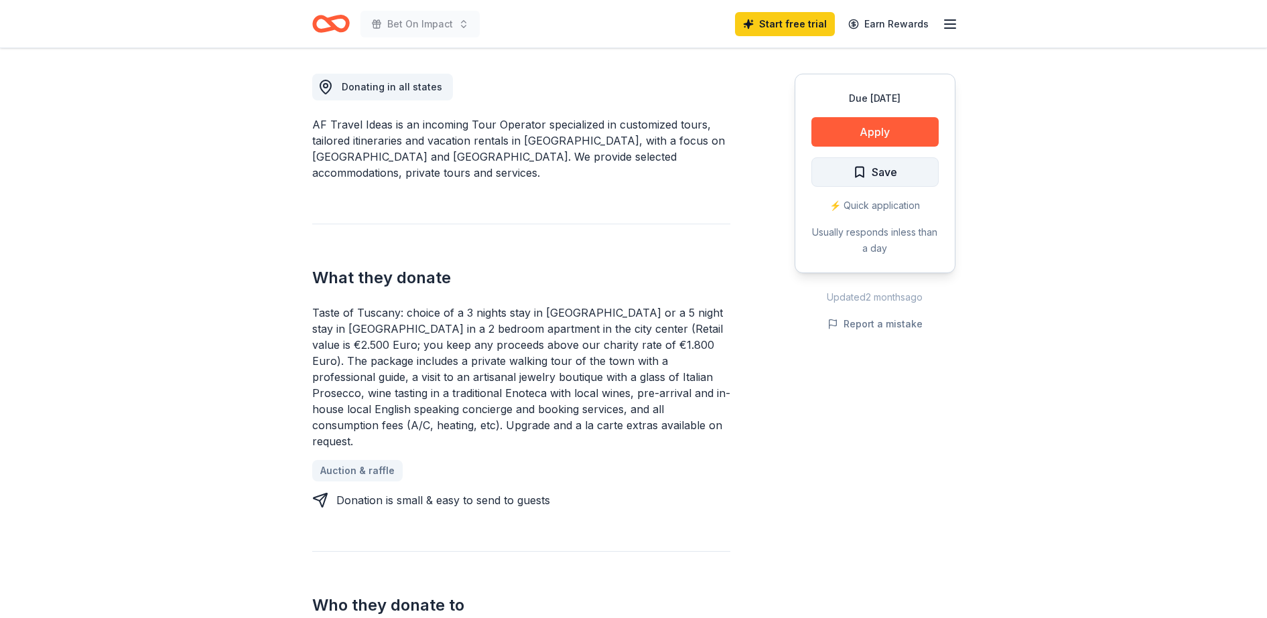
click at [880, 178] on span "Save" at bounding box center [884, 171] width 25 height 17
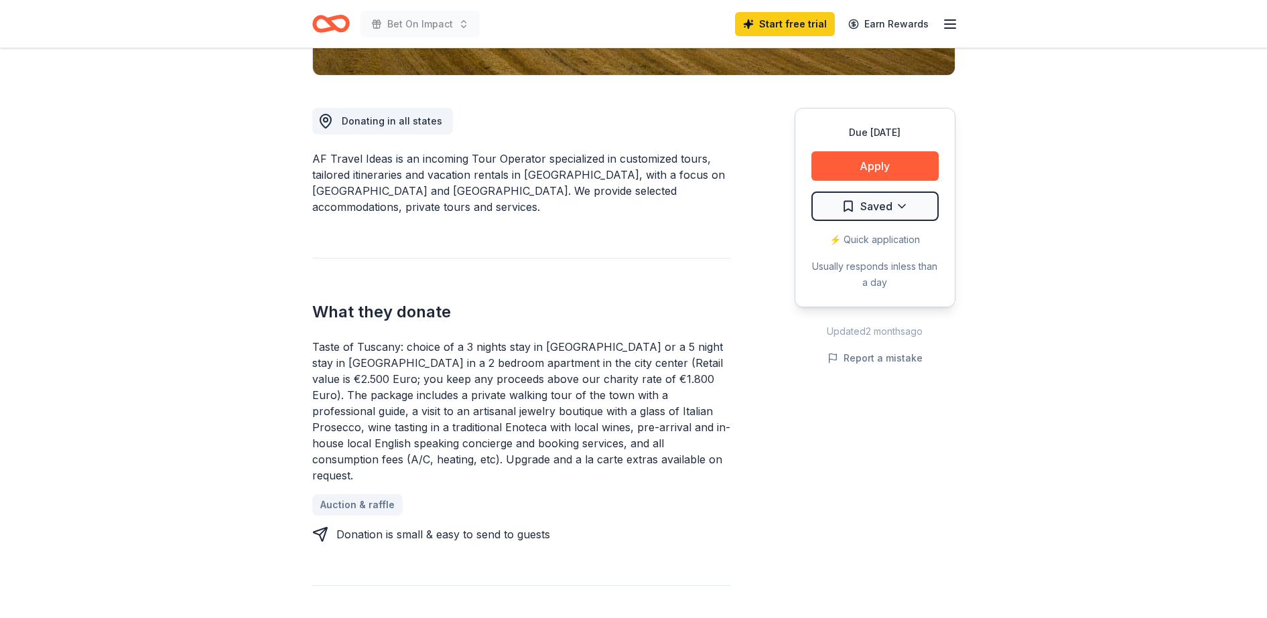
scroll to position [350, 0]
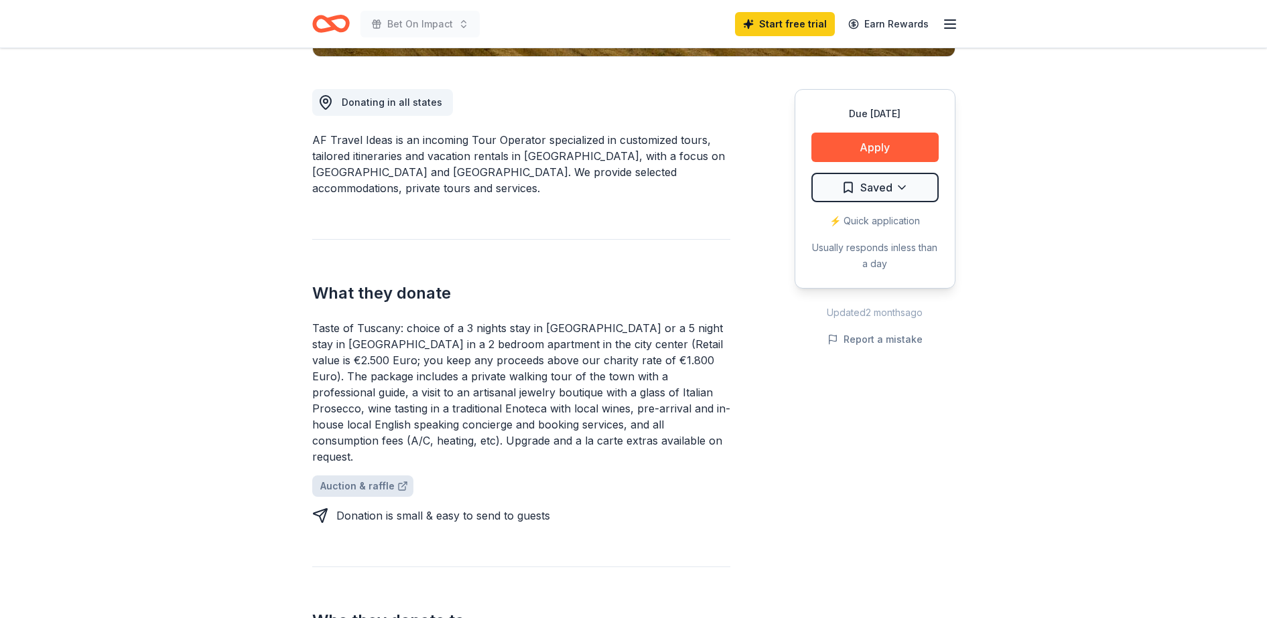
click at [338, 476] on link "Auction & raffle" at bounding box center [362, 486] width 101 height 21
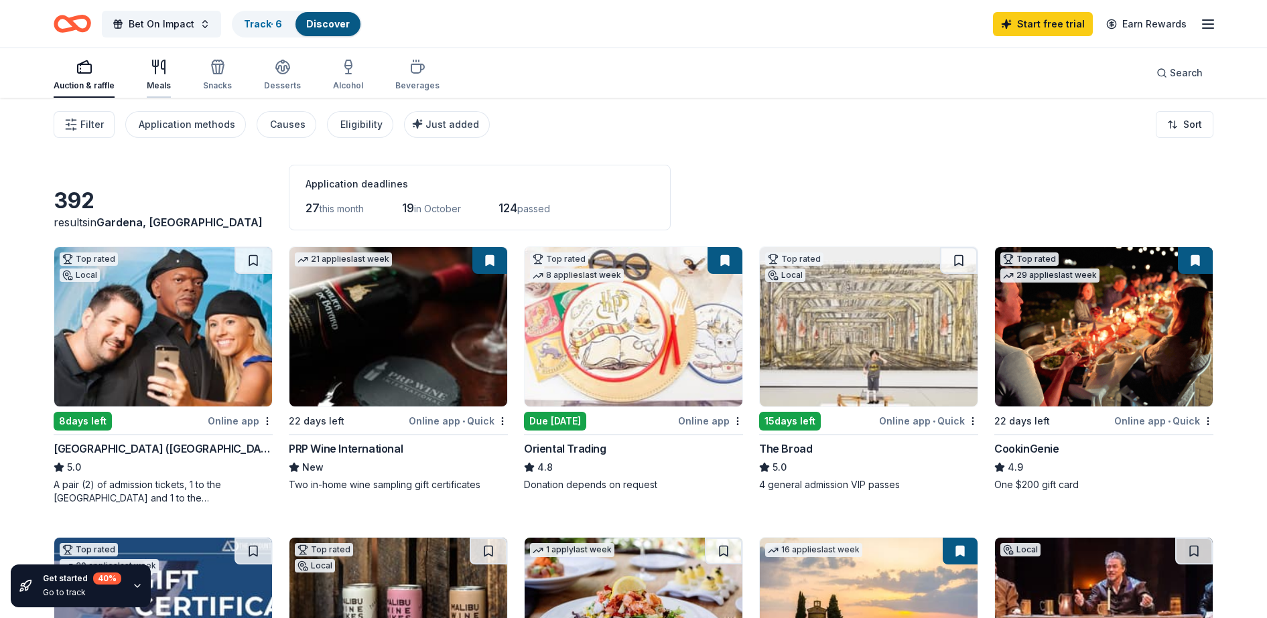
click at [164, 78] on div "Meals" at bounding box center [159, 75] width 24 height 32
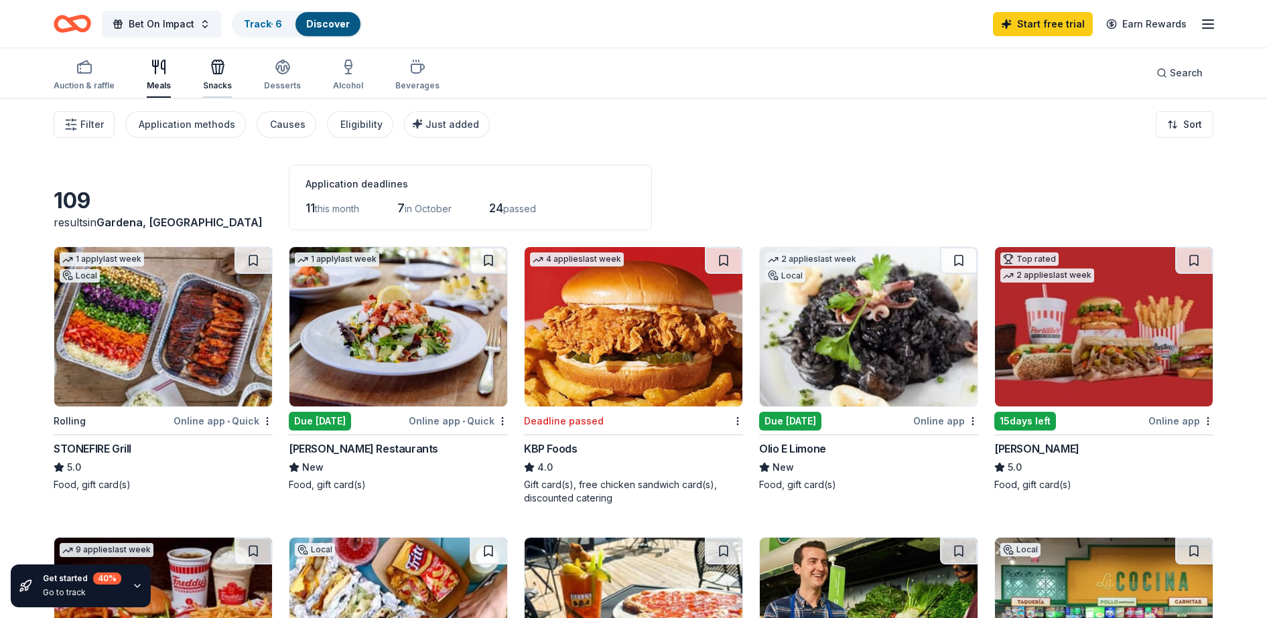
click at [216, 81] on div "Snacks" at bounding box center [217, 85] width 29 height 11
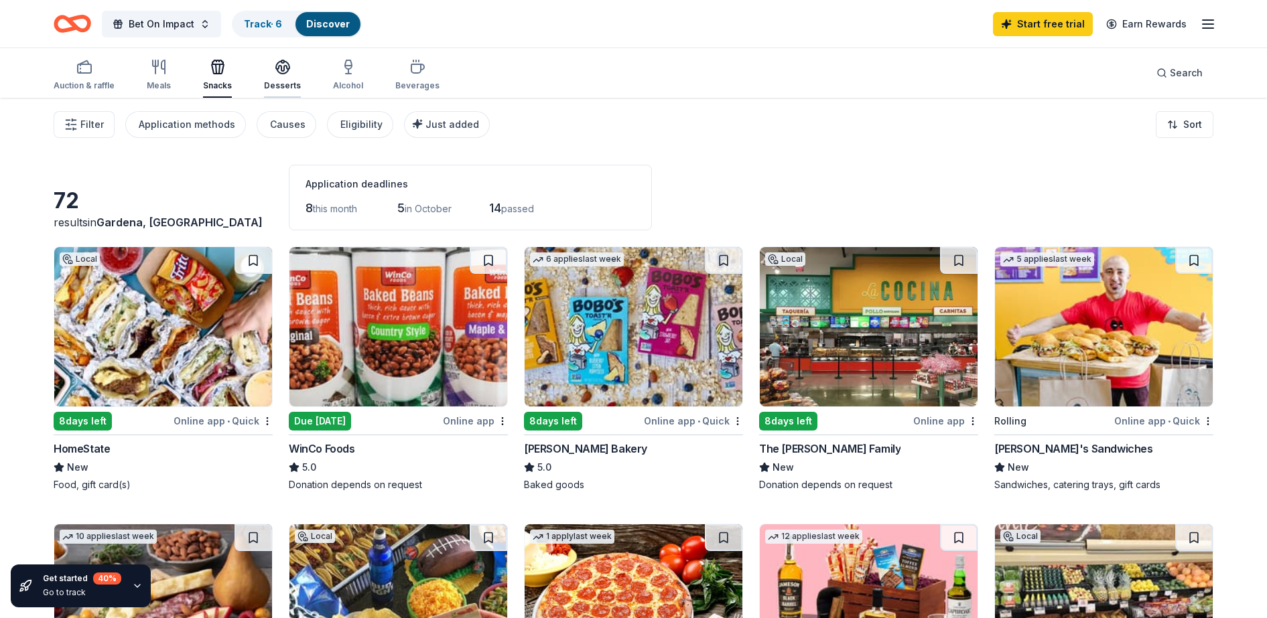
click at [264, 72] on div "button" at bounding box center [282, 67] width 37 height 16
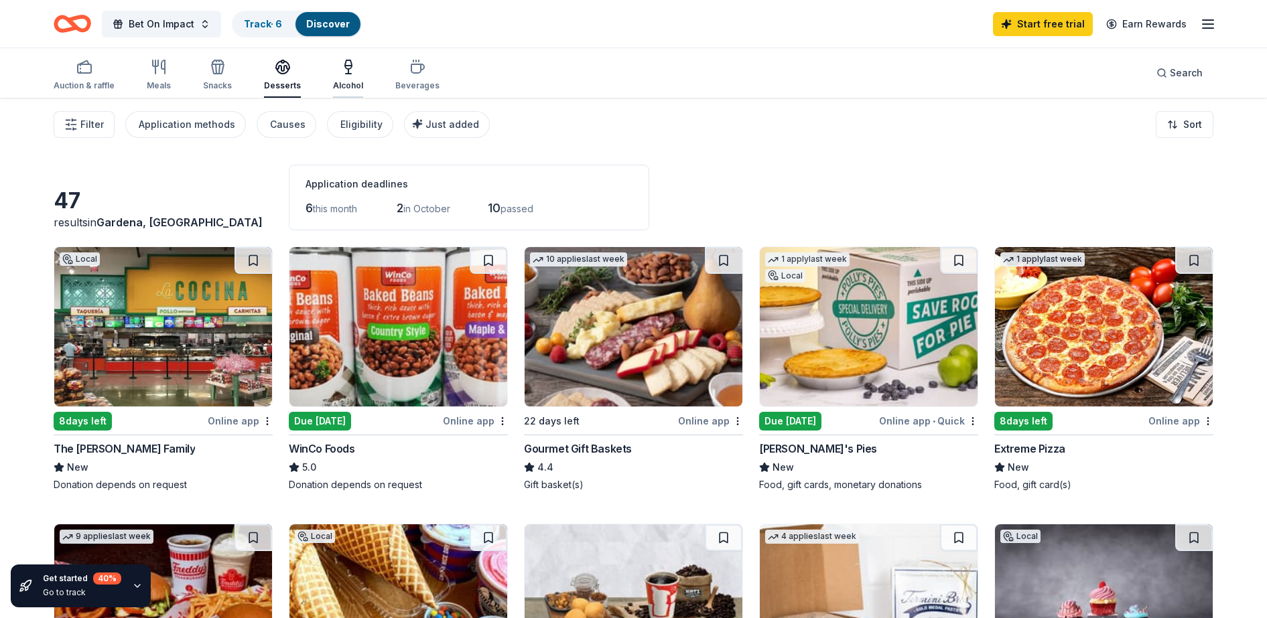
click at [352, 68] on div "button" at bounding box center [348, 67] width 30 height 16
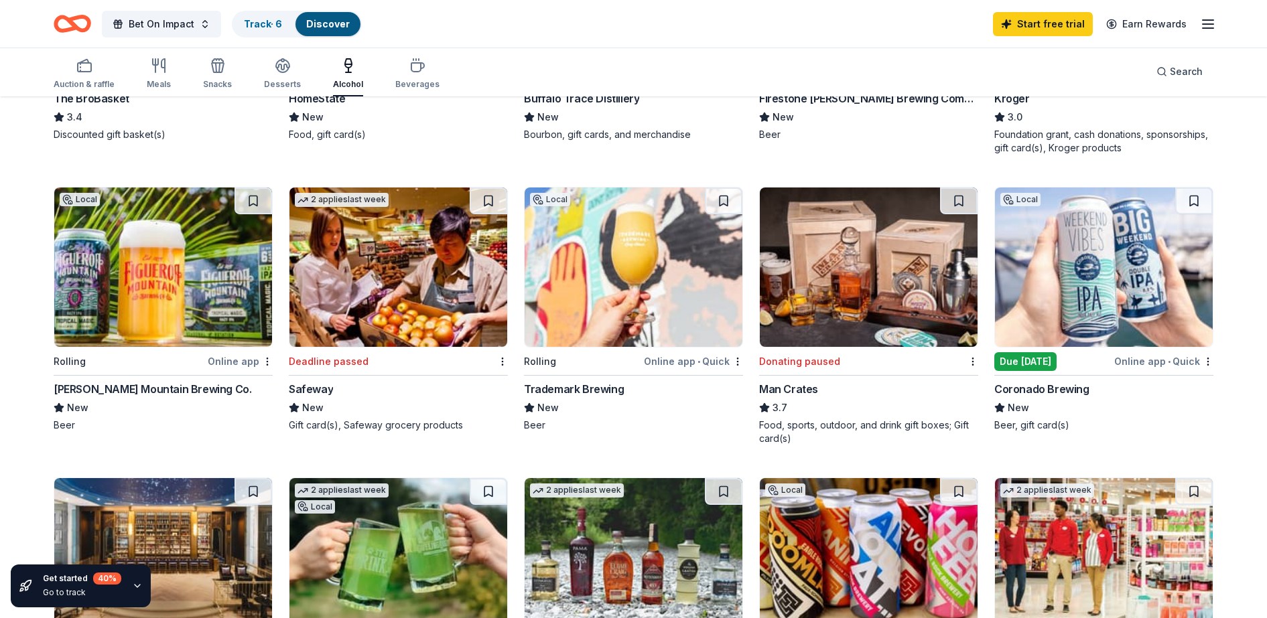
scroll to position [735, 0]
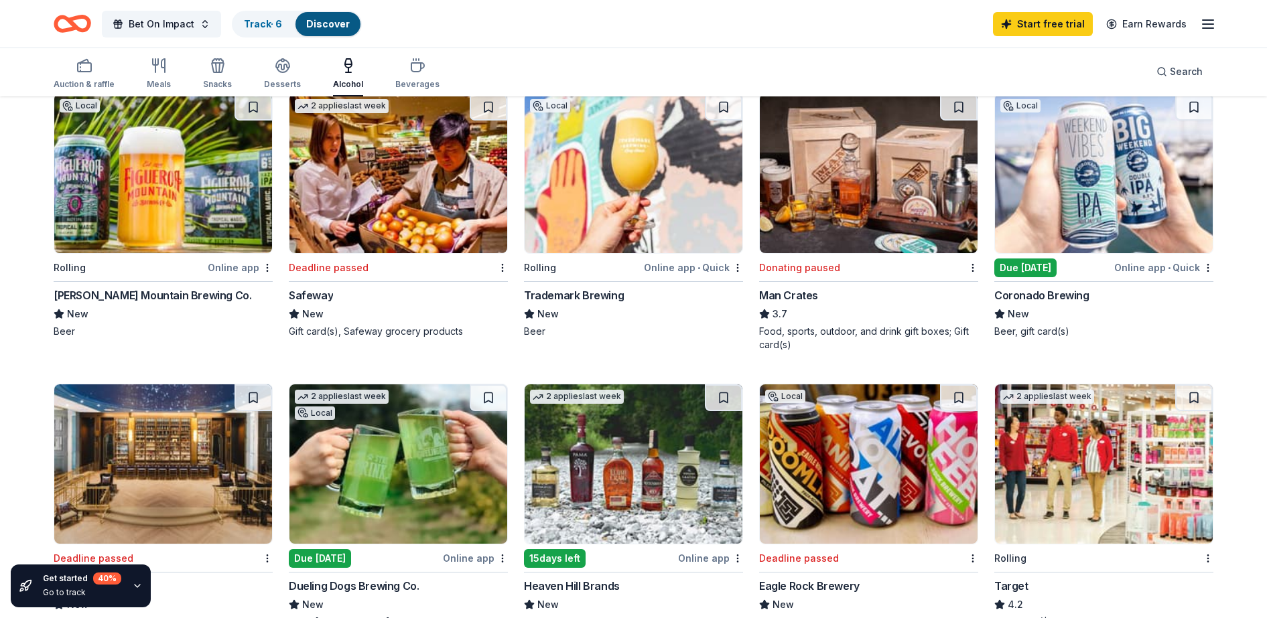
click at [998, 31] on div "Bet On Impact Track · 6 Discover Start free trial Earn Rewards" at bounding box center [634, 23] width 1160 height 31
click at [54, 79] on div "Auction & raffle" at bounding box center [84, 84] width 61 height 11
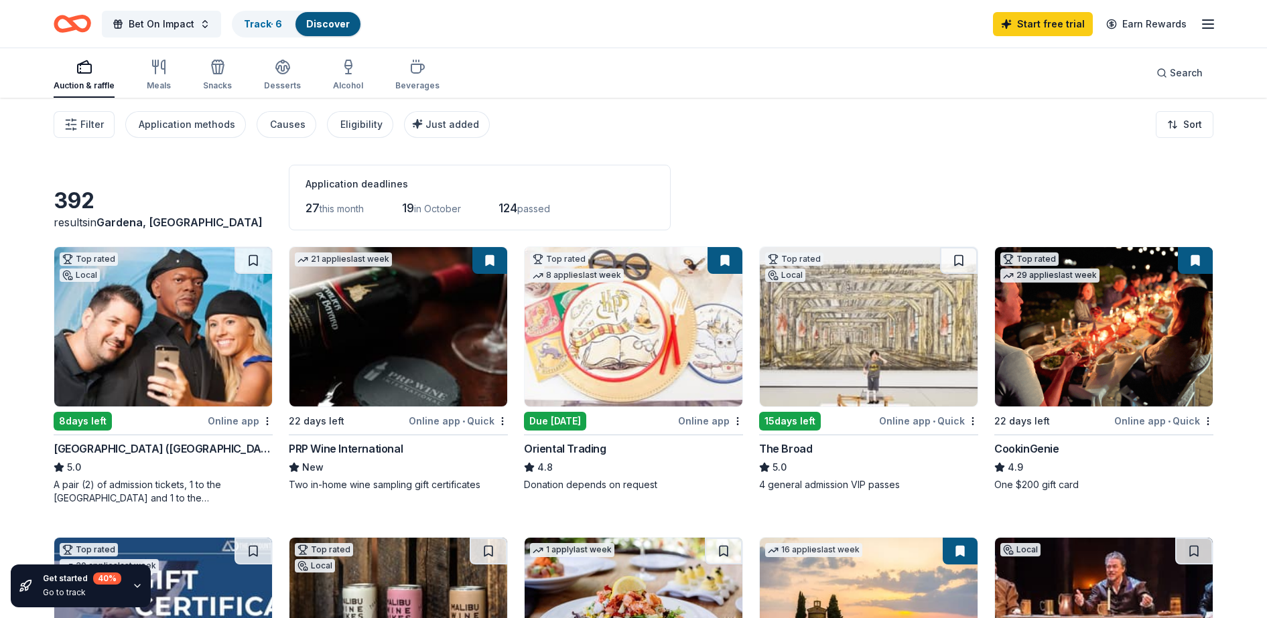
click at [660, 338] on img at bounding box center [634, 326] width 218 height 159
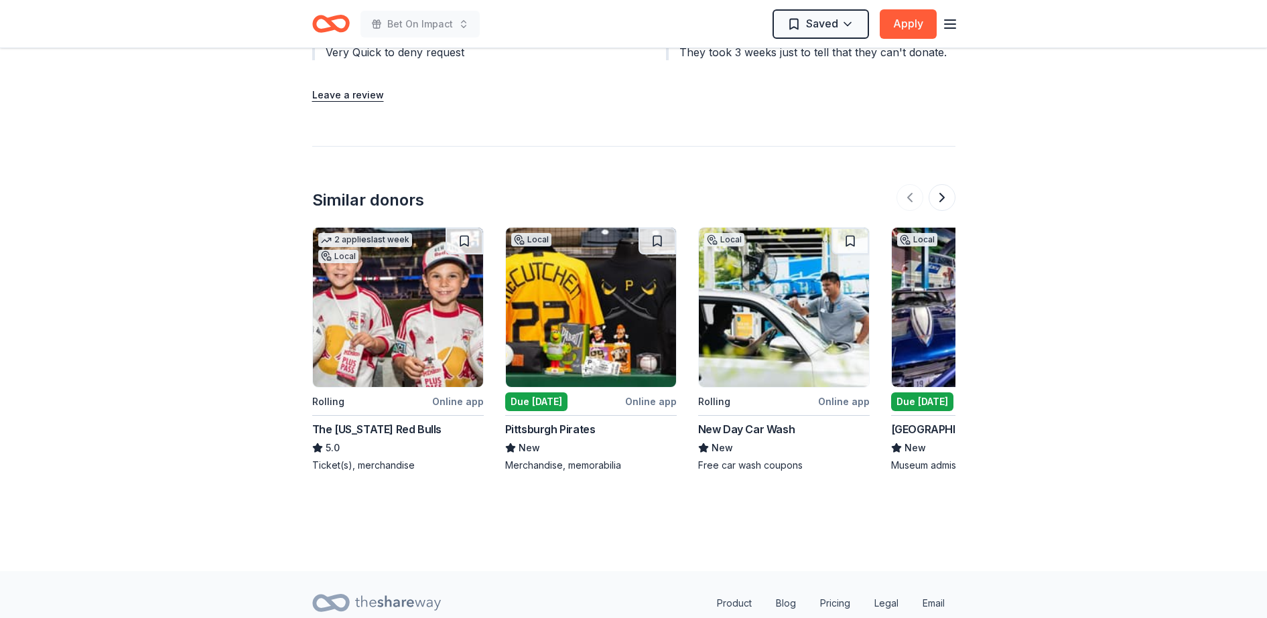
scroll to position [1669, 0]
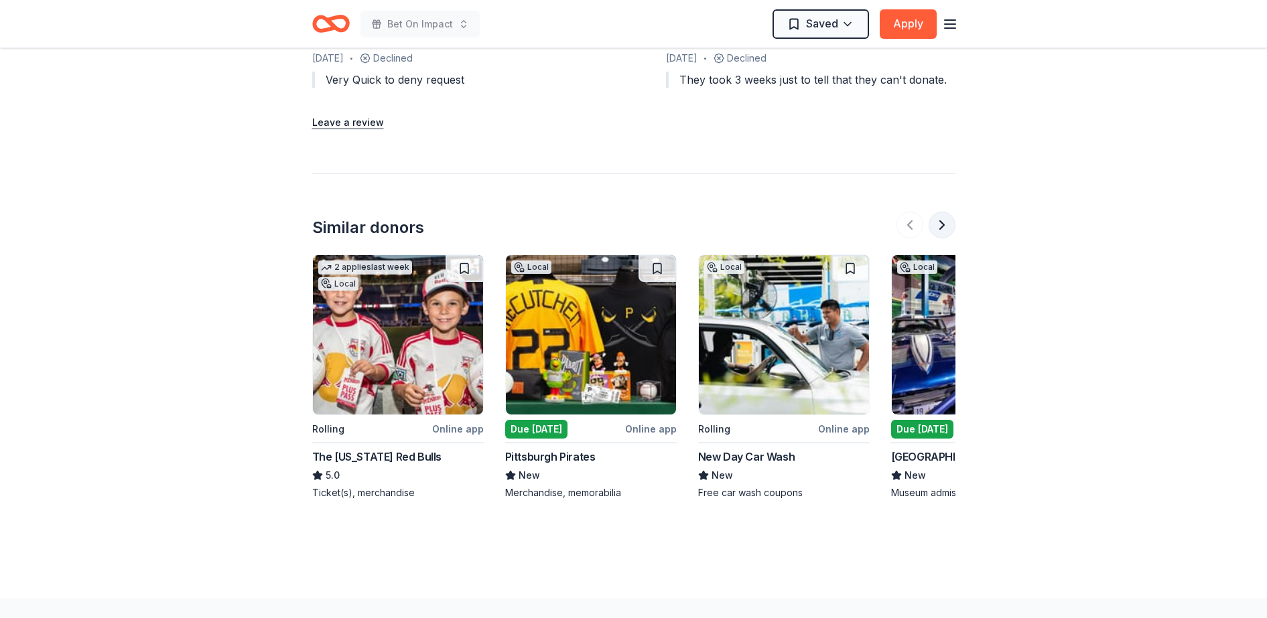
click at [943, 228] on button at bounding box center [942, 225] width 27 height 27
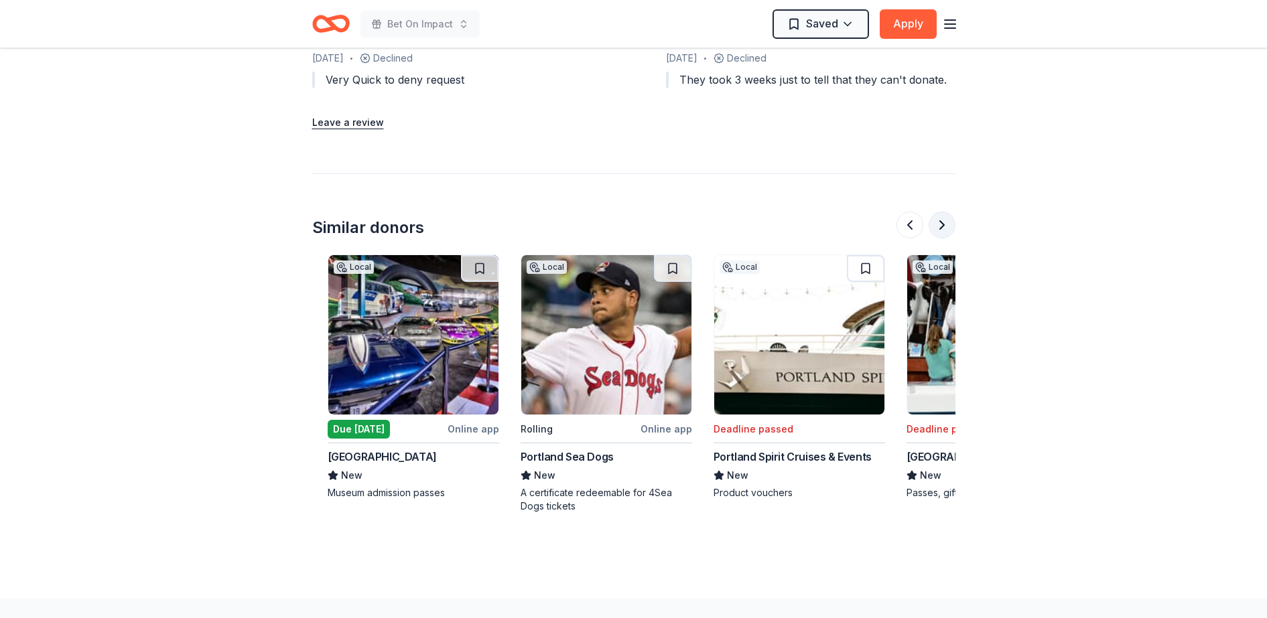
scroll to position [0, 579]
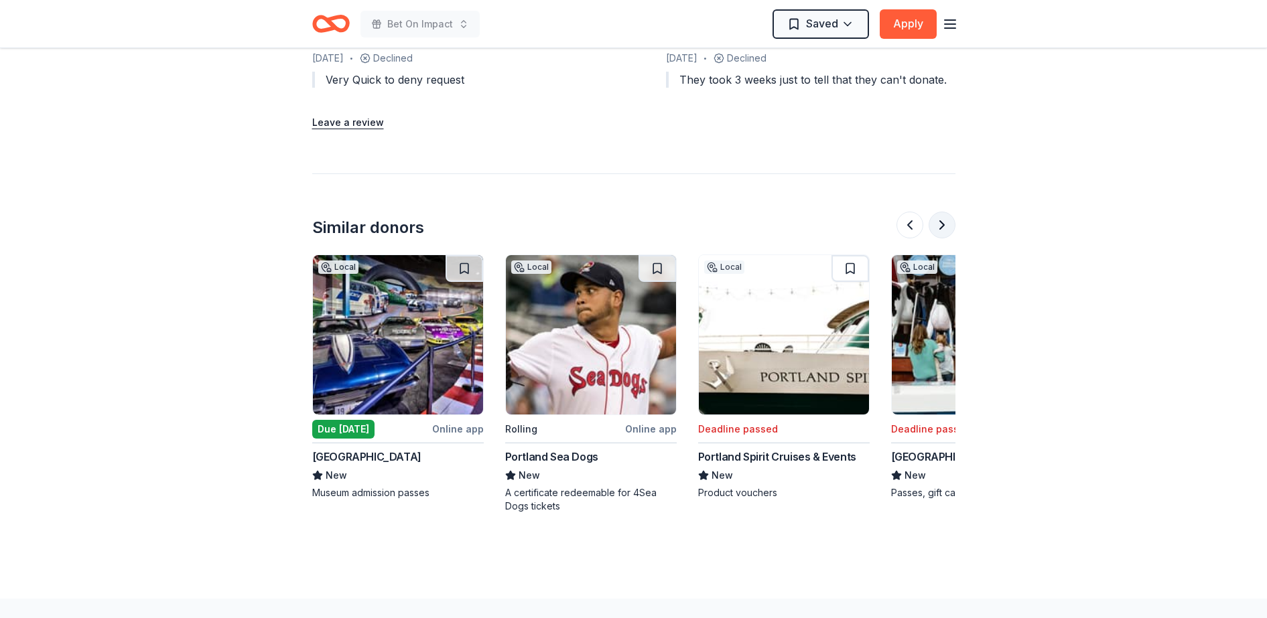
click at [943, 228] on button at bounding box center [942, 225] width 27 height 27
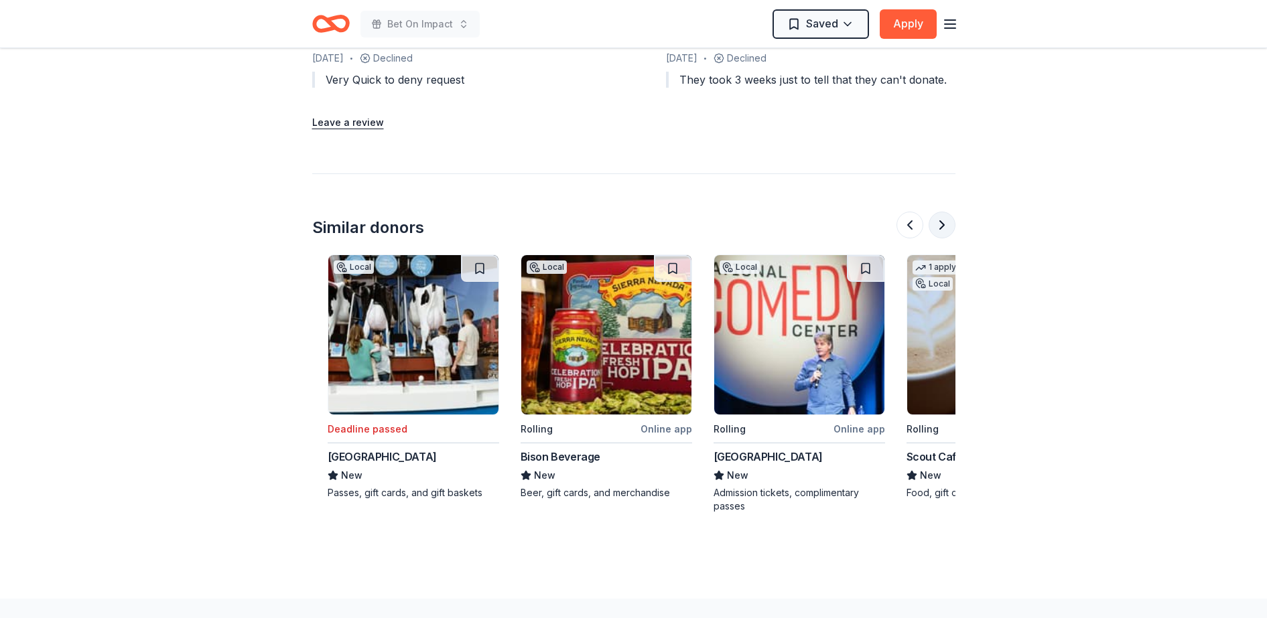
scroll to position [0, 1158]
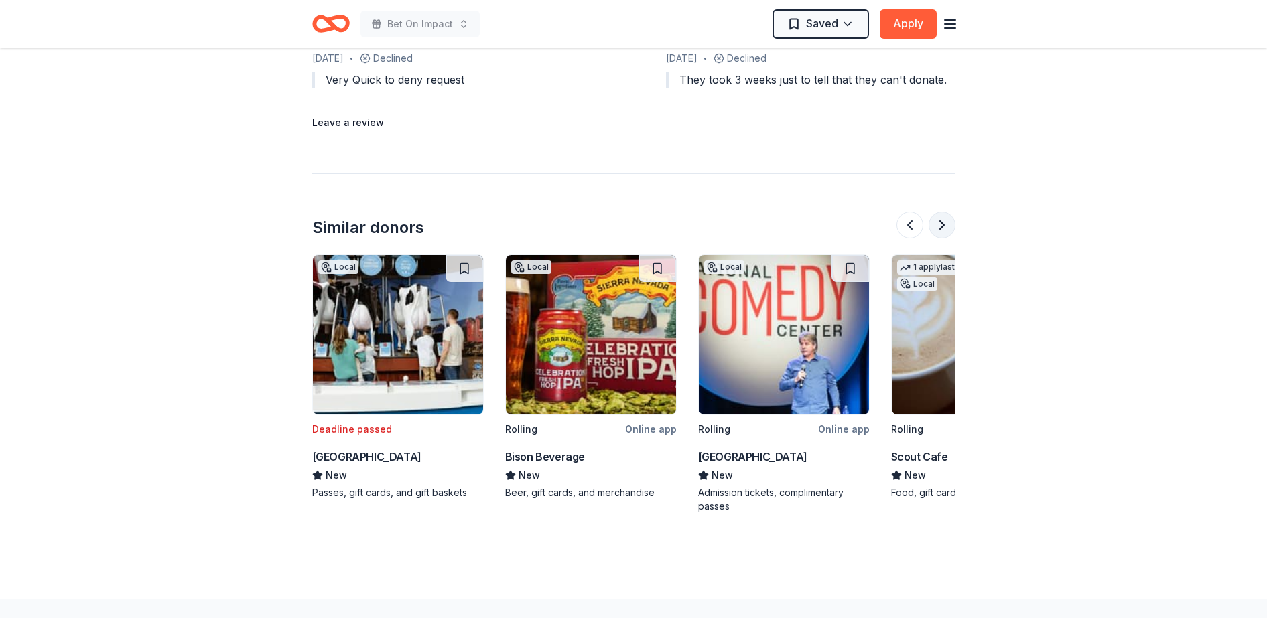
click at [943, 228] on button at bounding box center [942, 225] width 27 height 27
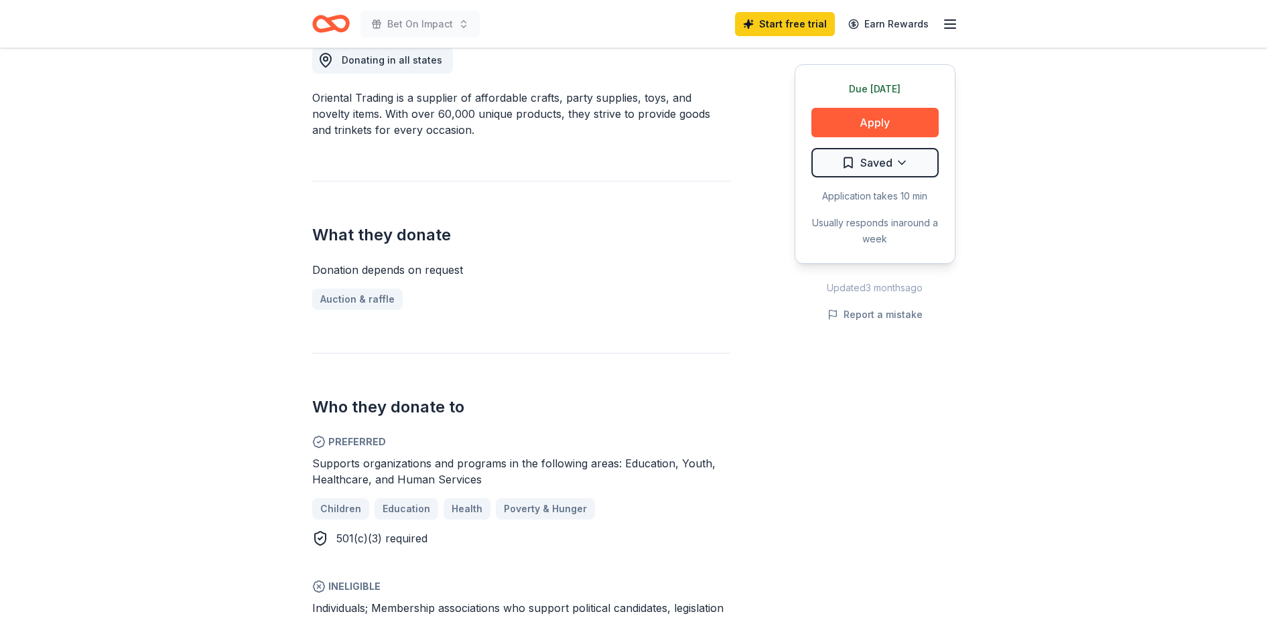
scroll to position [234, 0]
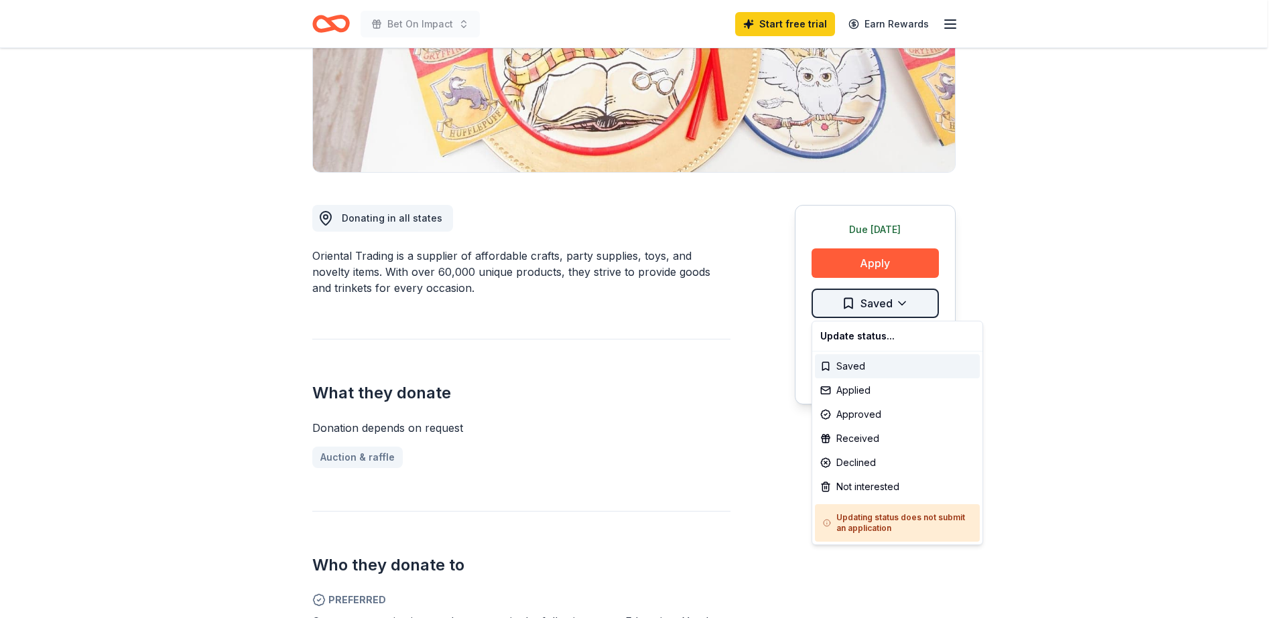
click at [871, 309] on html "Bet On Impact Start free trial Earn Rewards Due [DATE] Share Oriental Trading 4…" at bounding box center [640, 75] width 1280 height 618
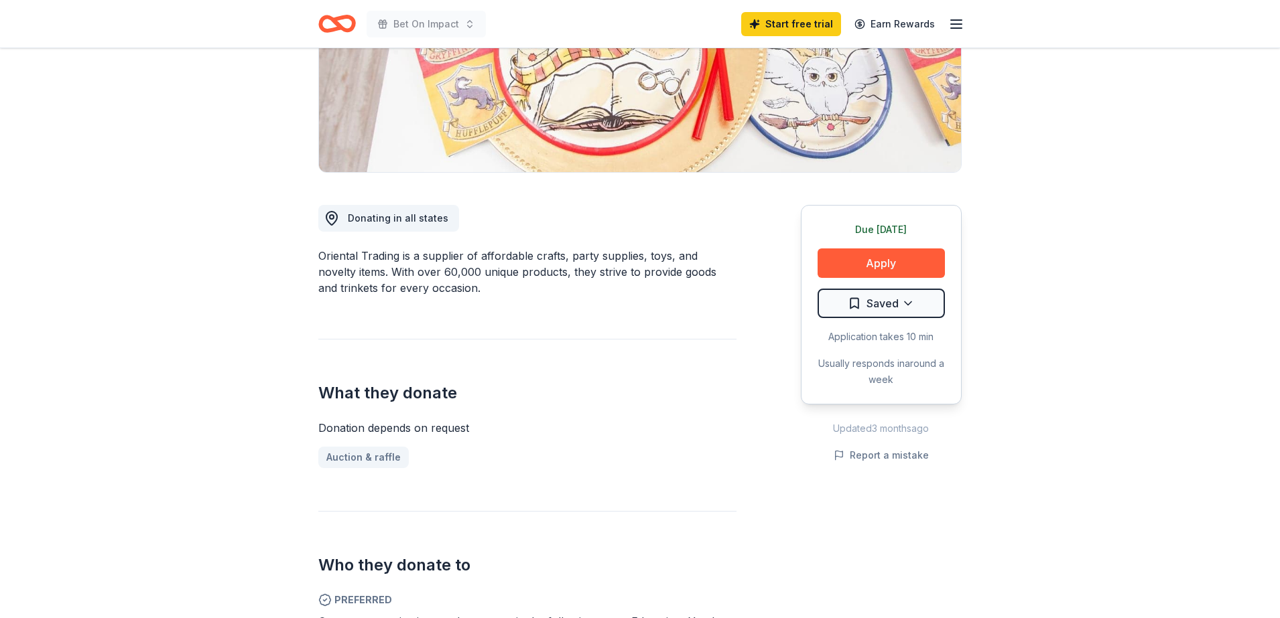
click at [1061, 283] on html "Bet On Impact Start free trial Earn Rewards Due [DATE] Share Oriental Trading 4…" at bounding box center [640, 75] width 1280 height 618
